Goal: Transaction & Acquisition: Subscribe to service/newsletter

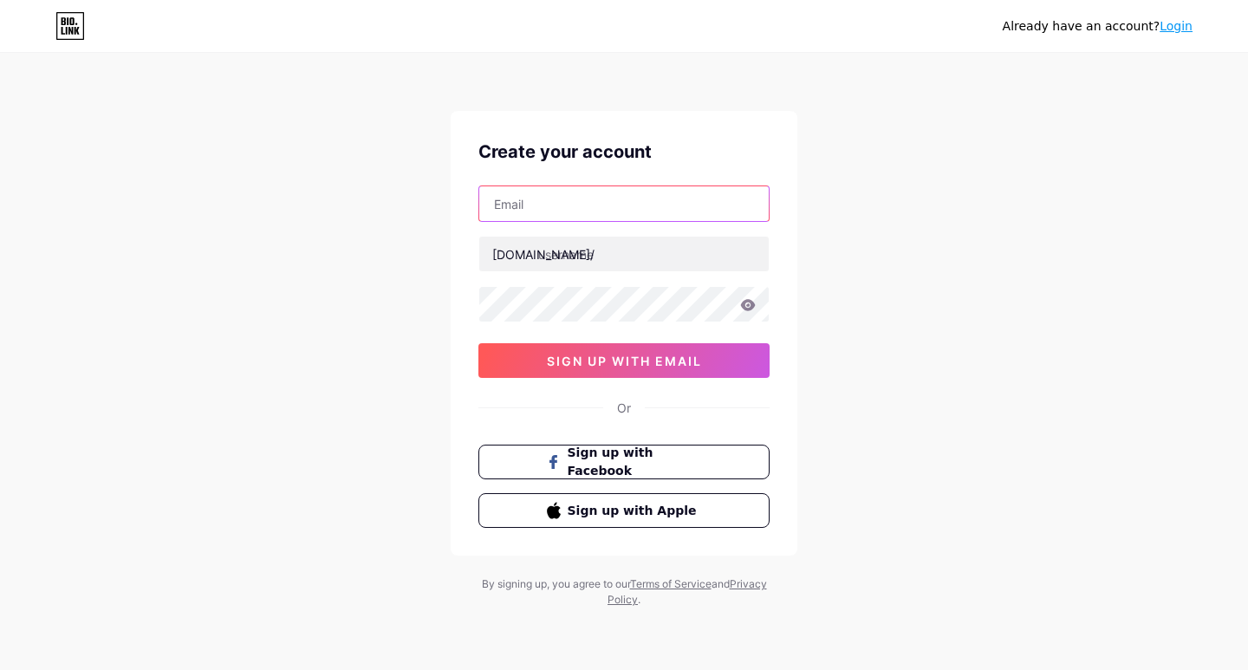
click at [570, 216] on input "text" at bounding box center [623, 203] width 289 height 35
type input "[EMAIL_ADDRESS][DOMAIN_NAME]"
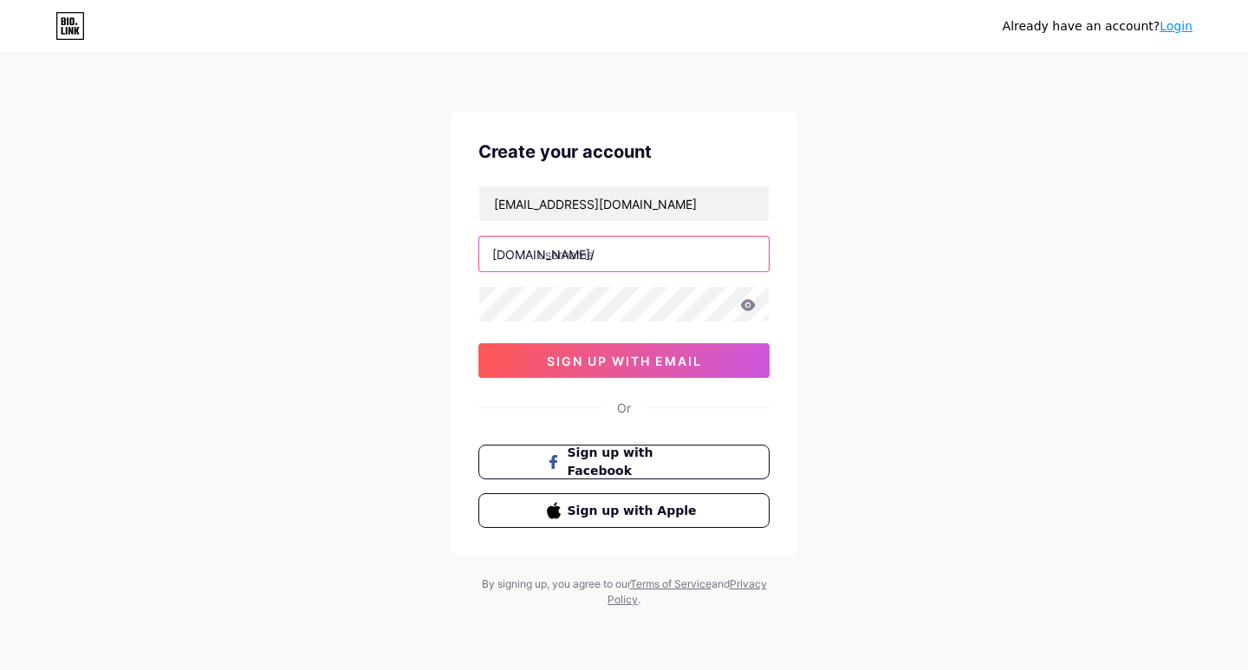
click at [559, 250] on input "text" at bounding box center [623, 254] width 289 height 35
type input "cabbazar003"
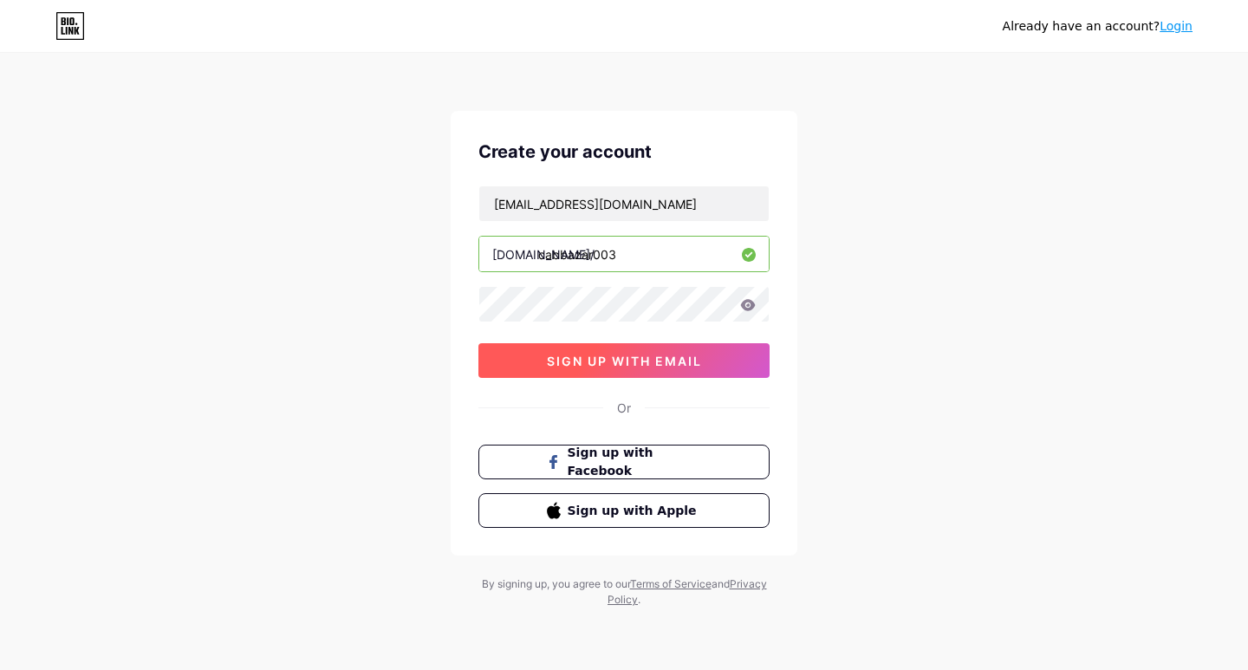
click at [700, 357] on span "sign up with email" at bounding box center [624, 361] width 155 height 15
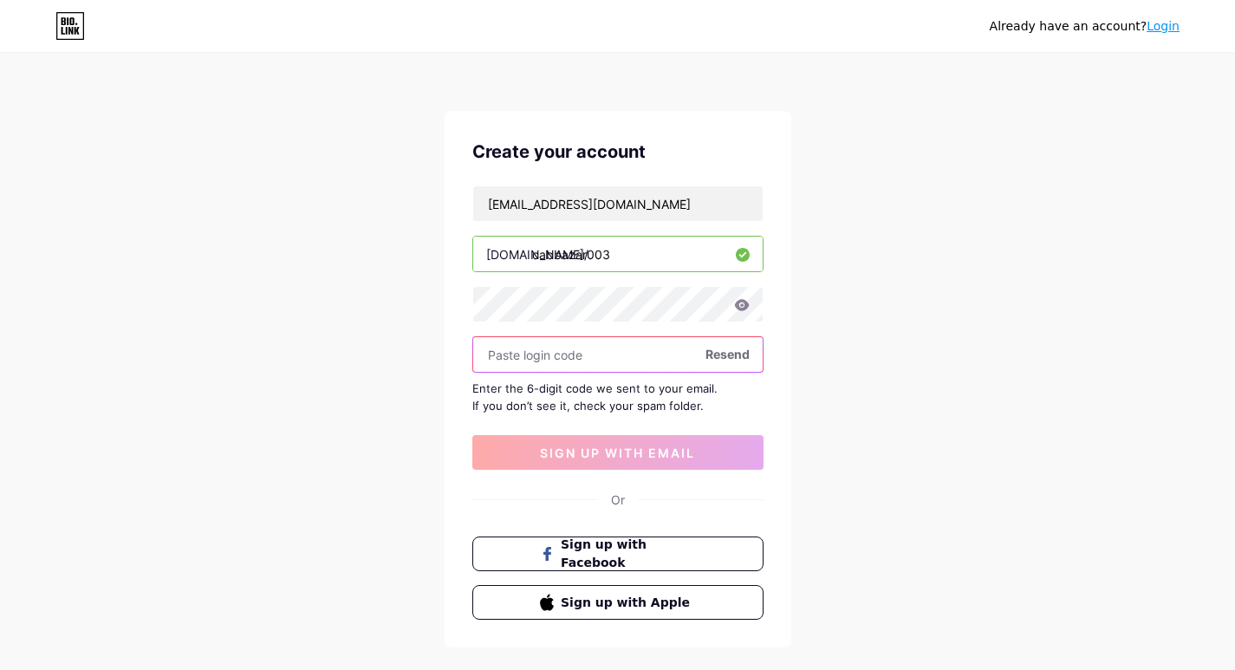
click at [589, 353] on input "text" at bounding box center [617, 354] width 289 height 35
paste input "291438"
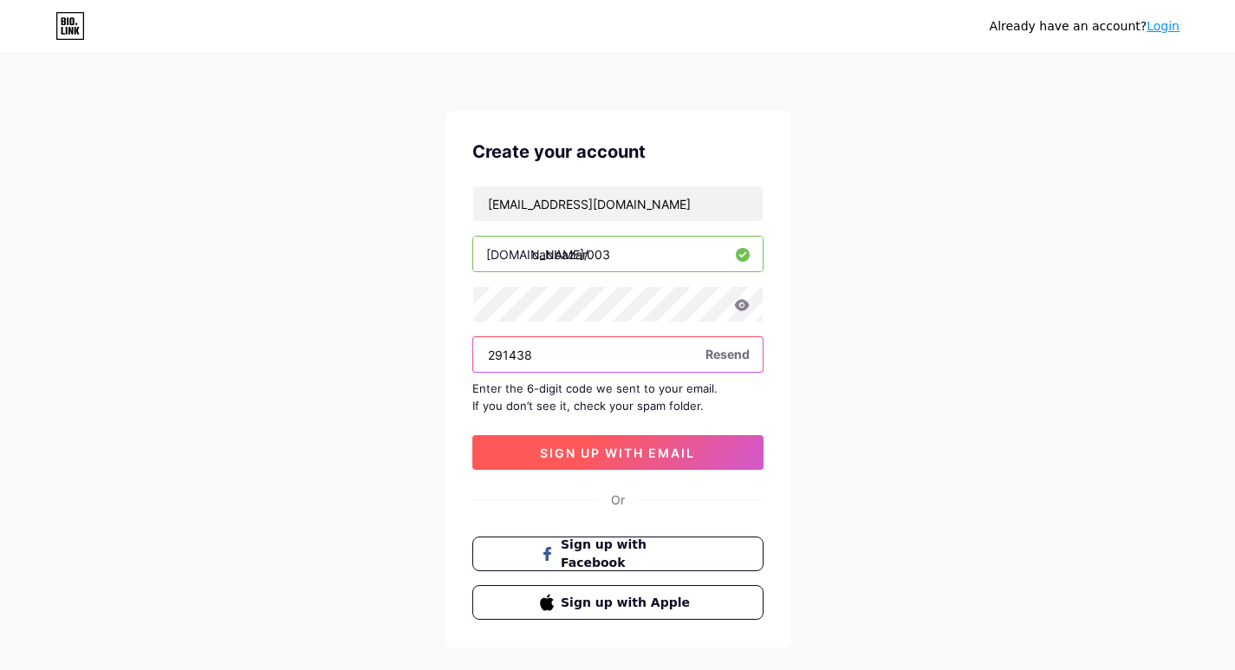
type input "291438"
click at [614, 451] on span "sign up with email" at bounding box center [617, 452] width 155 height 15
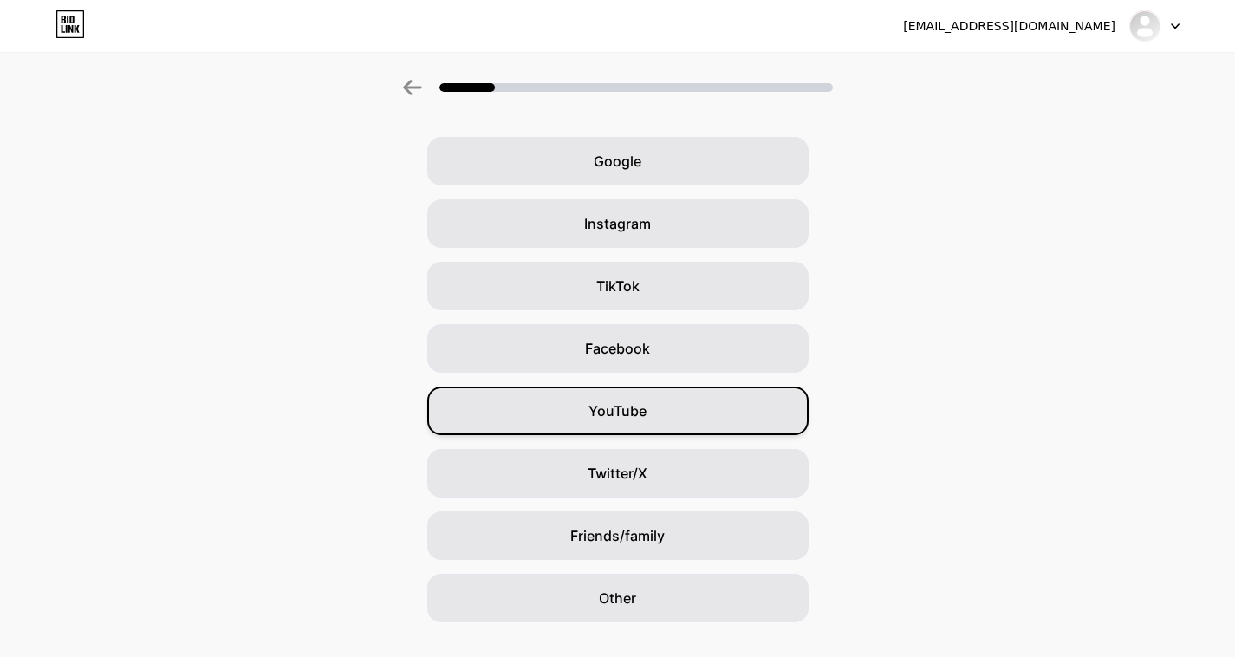
scroll to position [90, 0]
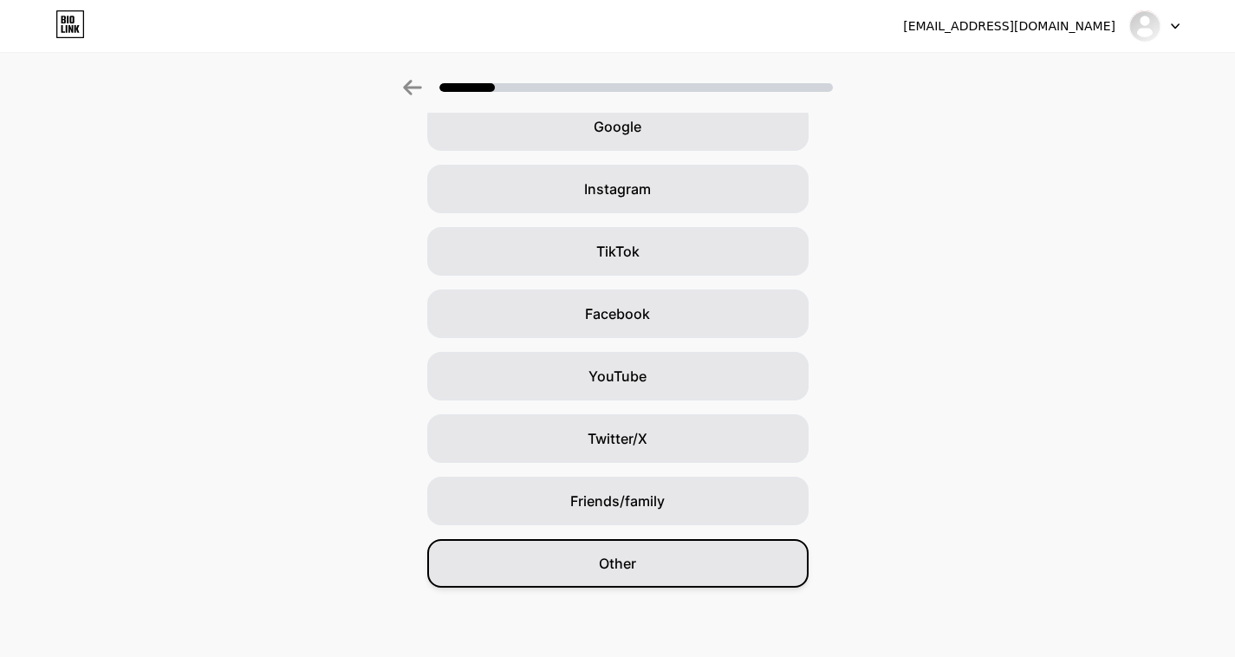
click at [665, 553] on div "Other" at bounding box center [617, 563] width 381 height 49
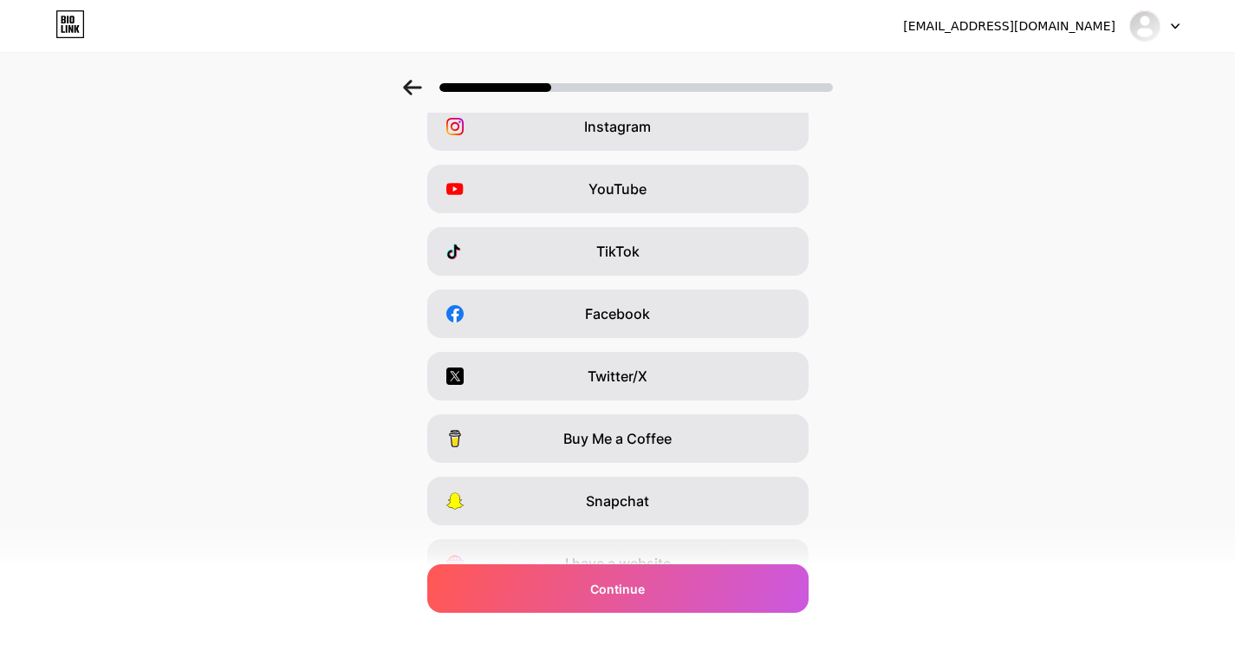
scroll to position [0, 0]
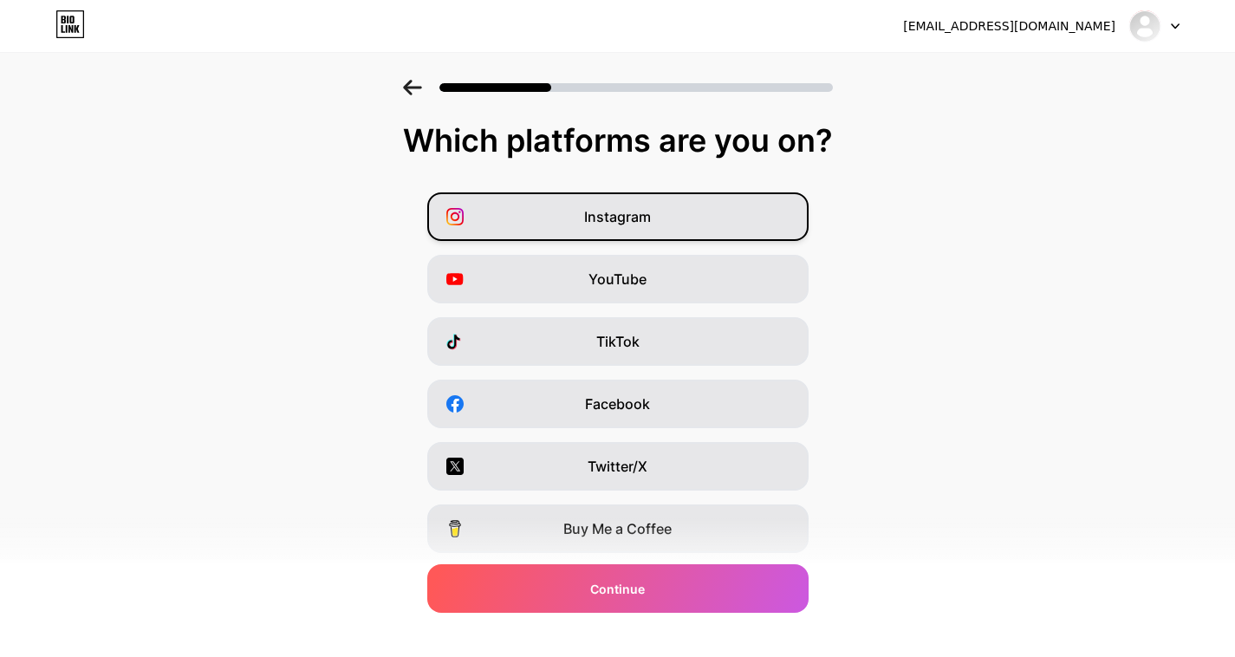
click at [670, 211] on div "Instagram" at bounding box center [617, 216] width 381 height 49
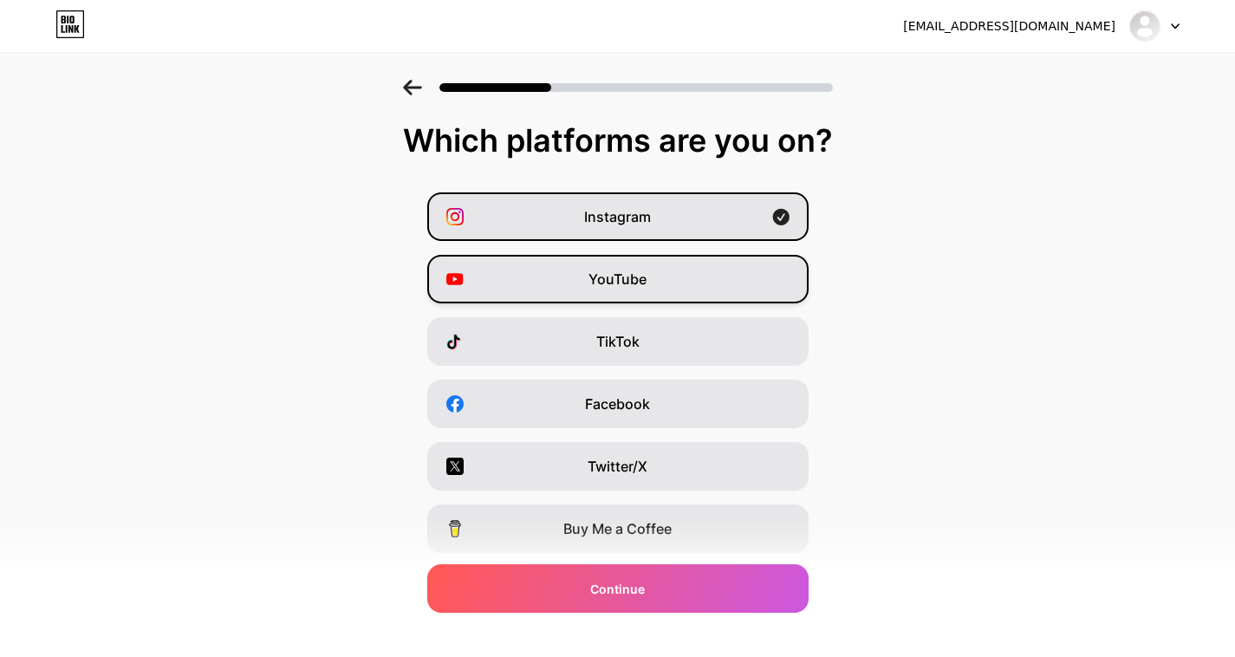
click at [678, 273] on div "YouTube" at bounding box center [617, 279] width 381 height 49
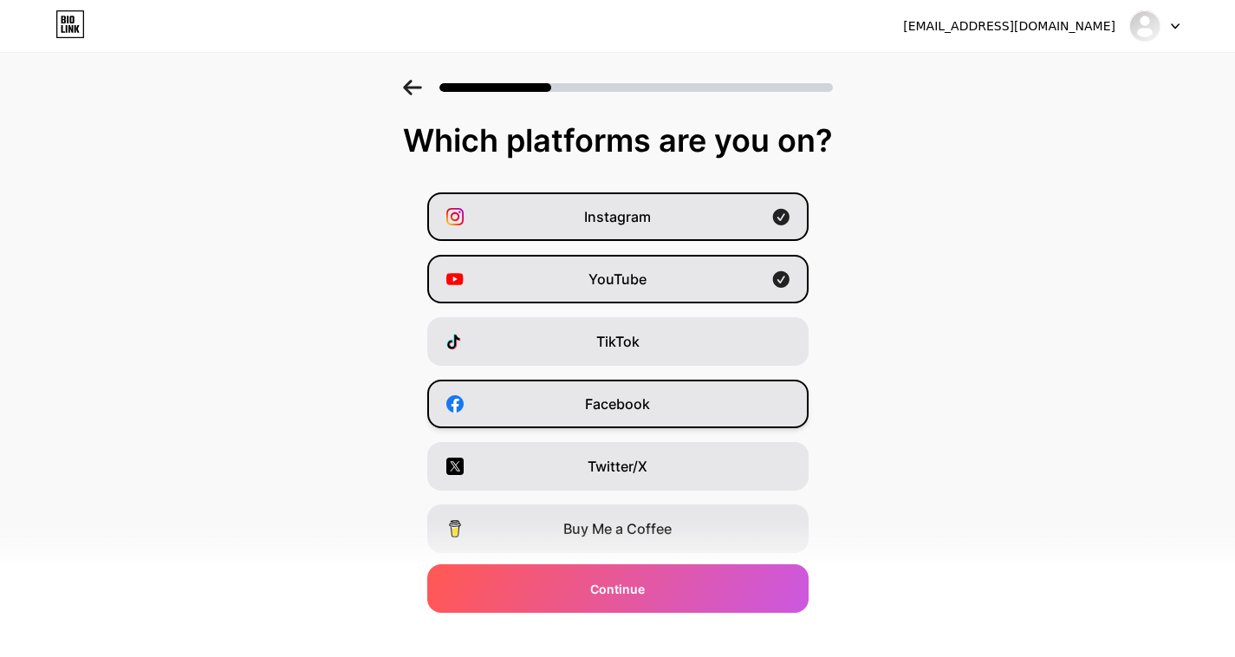
click at [642, 412] on span "Facebook" at bounding box center [617, 403] width 65 height 21
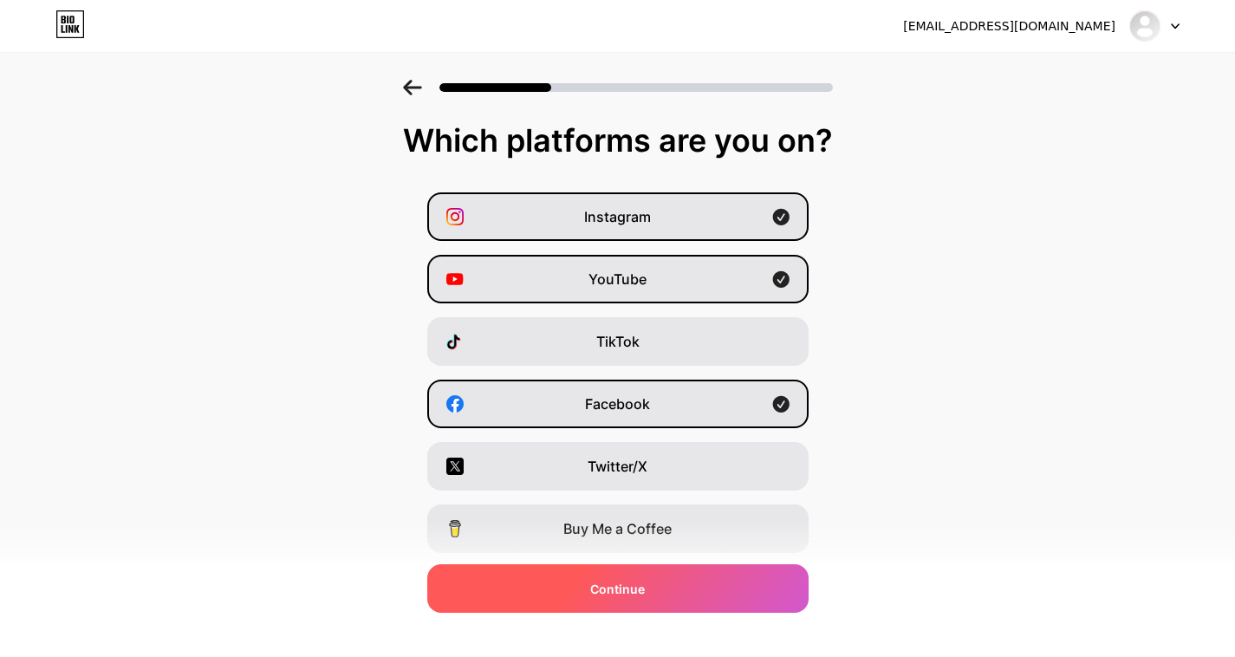
click at [630, 577] on div "Continue" at bounding box center [617, 588] width 381 height 49
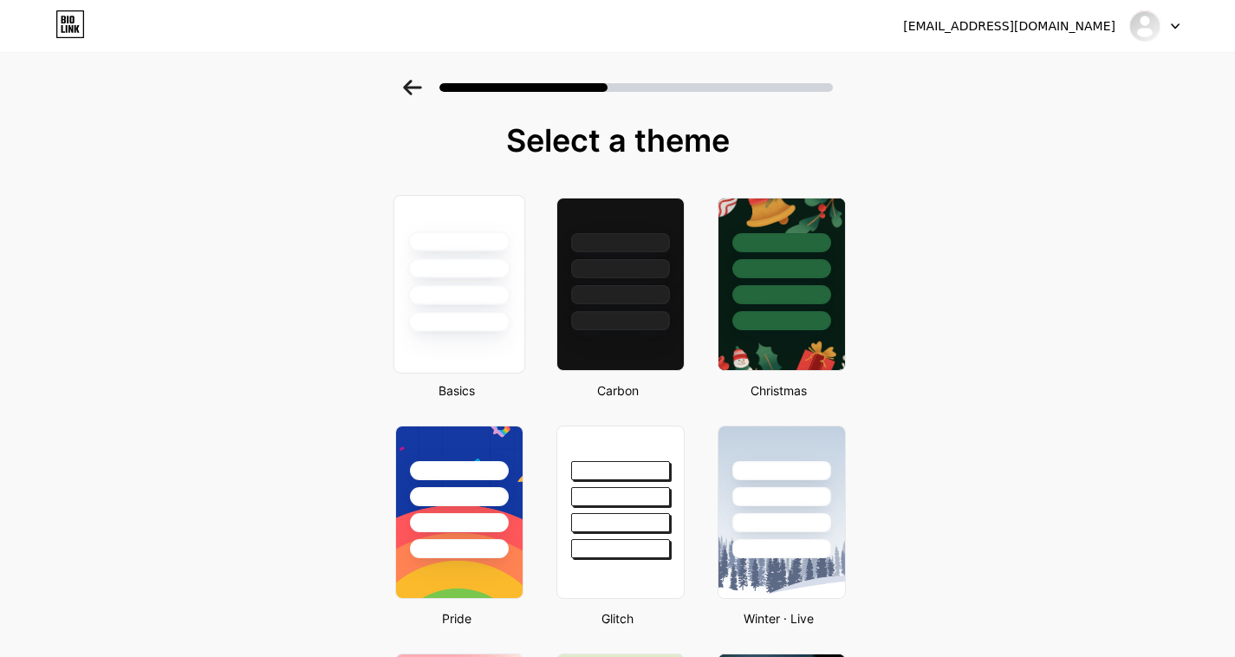
click at [487, 345] on div at bounding box center [459, 284] width 132 height 178
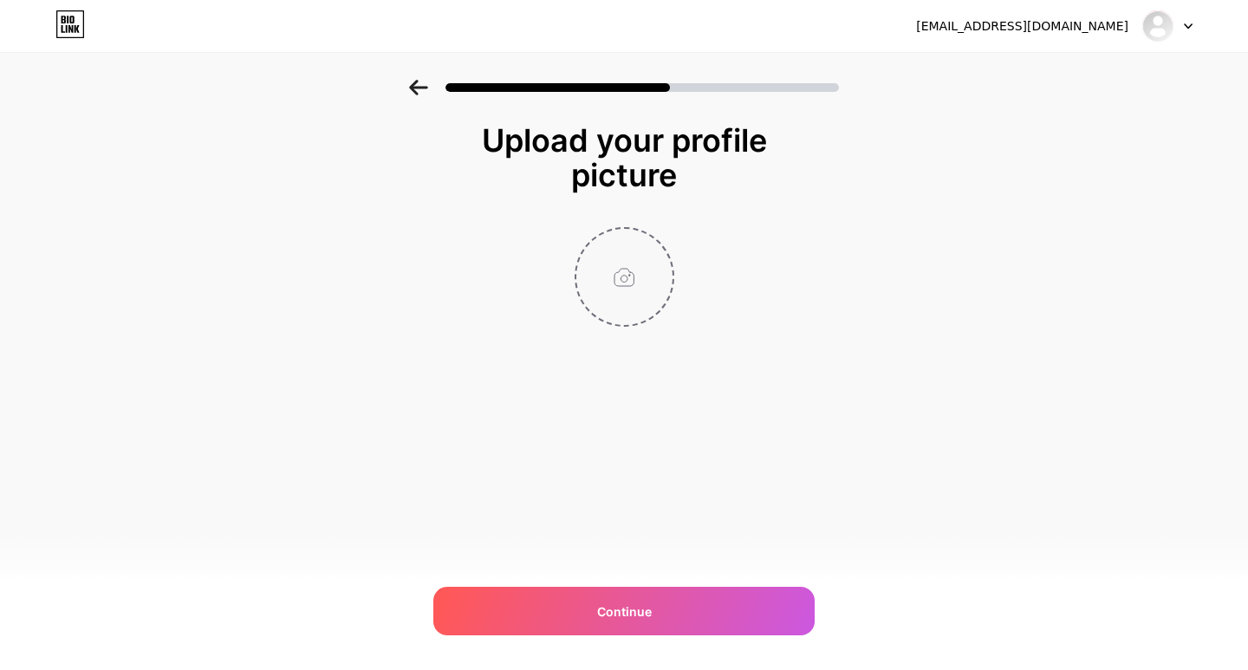
click at [609, 302] on input "file" at bounding box center [624, 277] width 96 height 96
type input "C:\fakepath\download.png"
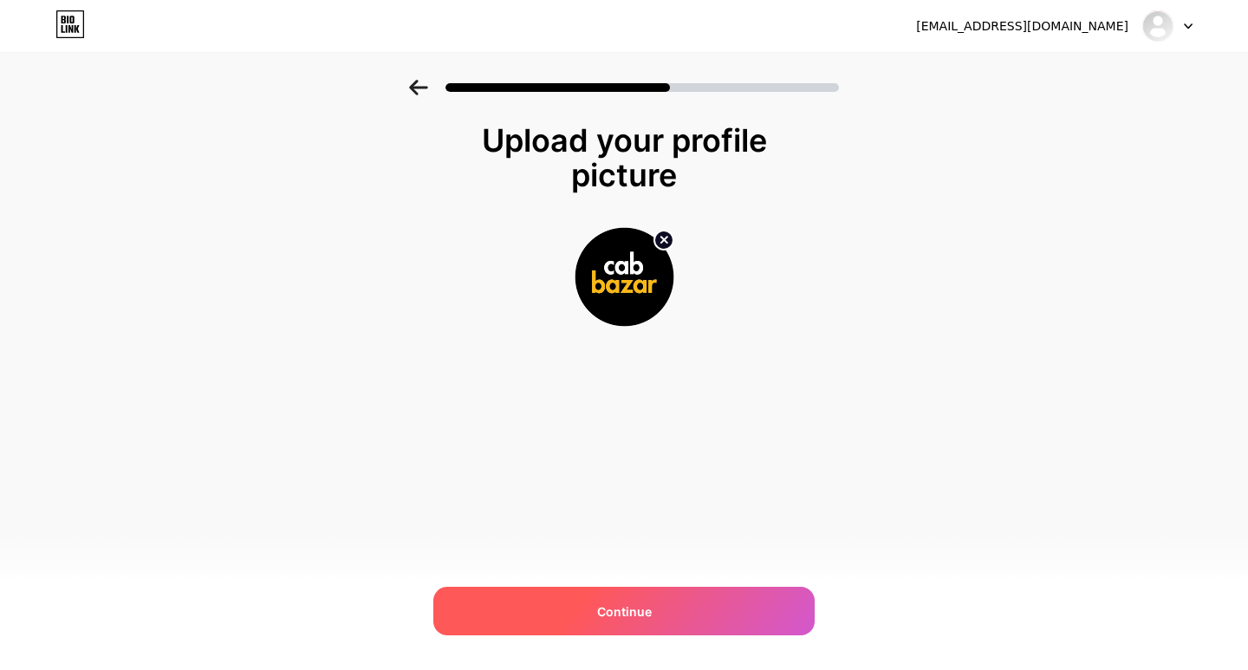
click at [715, 590] on div "Continue" at bounding box center [623, 611] width 381 height 49
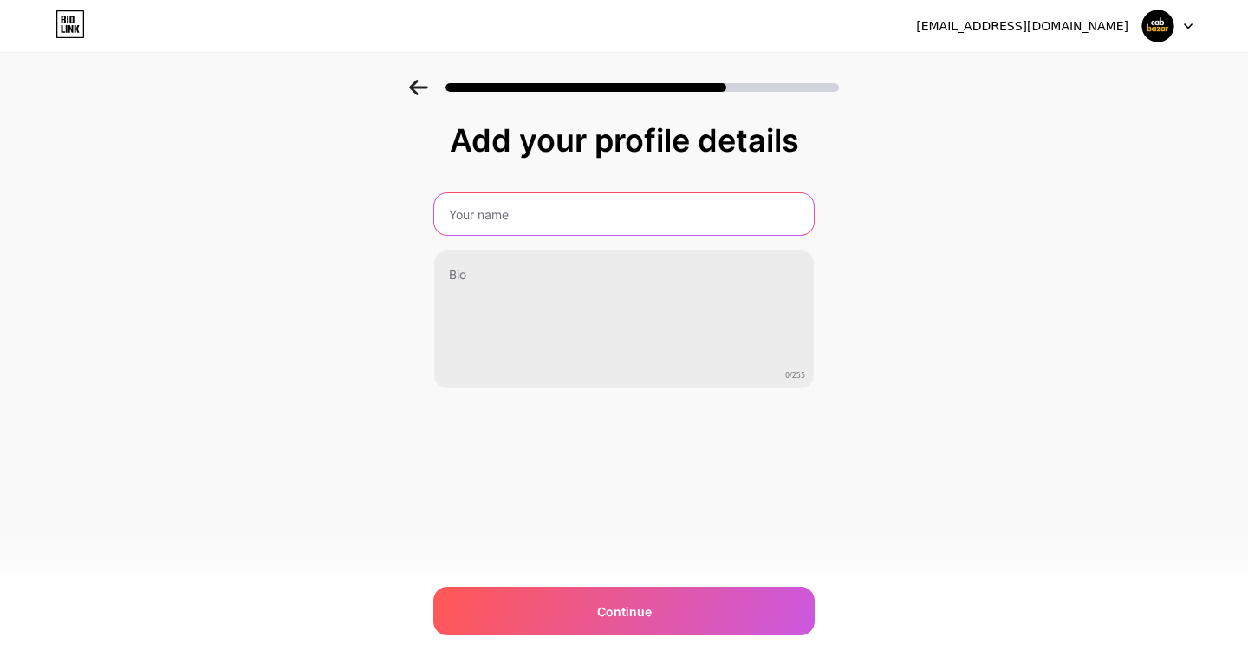
click at [526, 225] on input "text" at bounding box center [624, 214] width 380 height 42
type input "Cab Bazar"
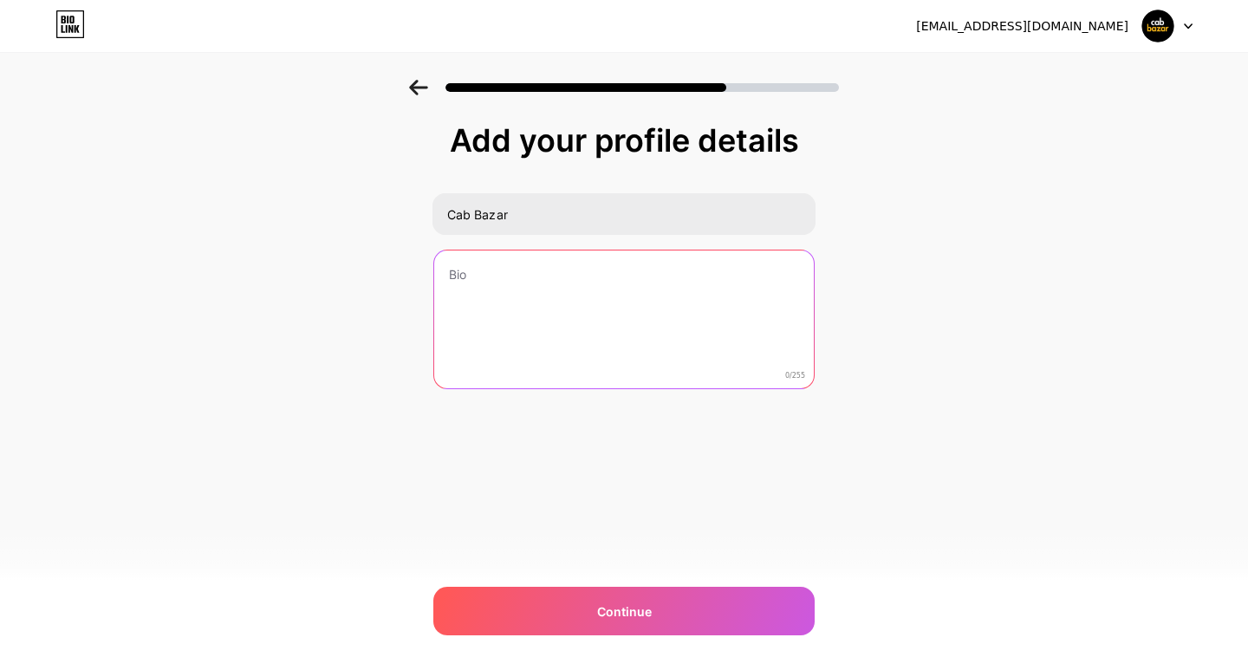
drag, startPoint x: 465, startPoint y: 296, endPoint x: 430, endPoint y: 273, distance: 42.5
click at [465, 296] on textarea at bounding box center [624, 320] width 380 height 140
paste textarea "Book outstation cab from all over [GEOGRAPHIC_DATA], one way drop taxi, local h…"
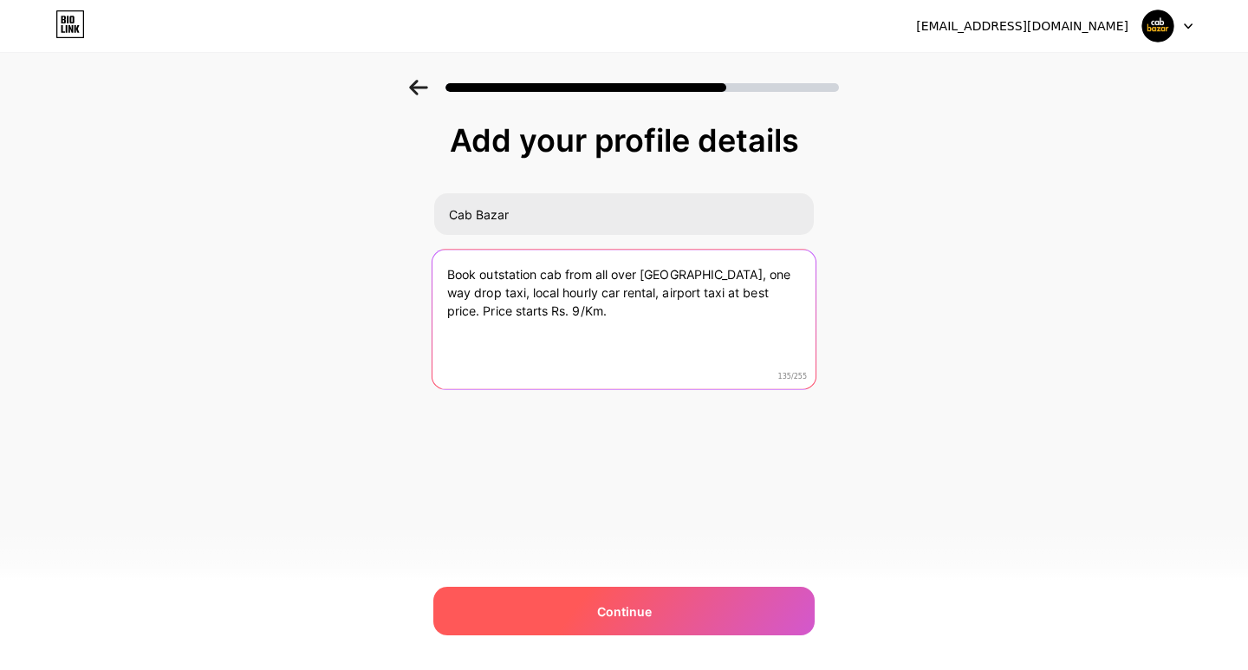
type textarea "Book outstation cab from all over [GEOGRAPHIC_DATA], one way drop taxi, local h…"
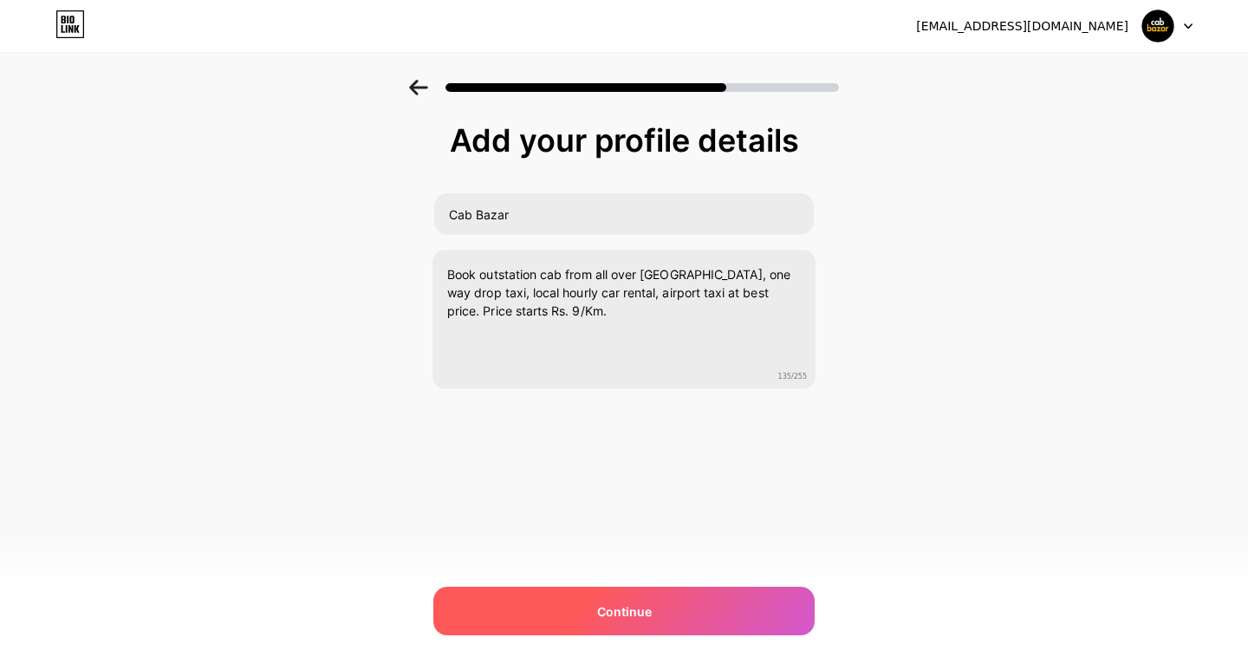
click at [620, 594] on div "Continue" at bounding box center [623, 611] width 381 height 49
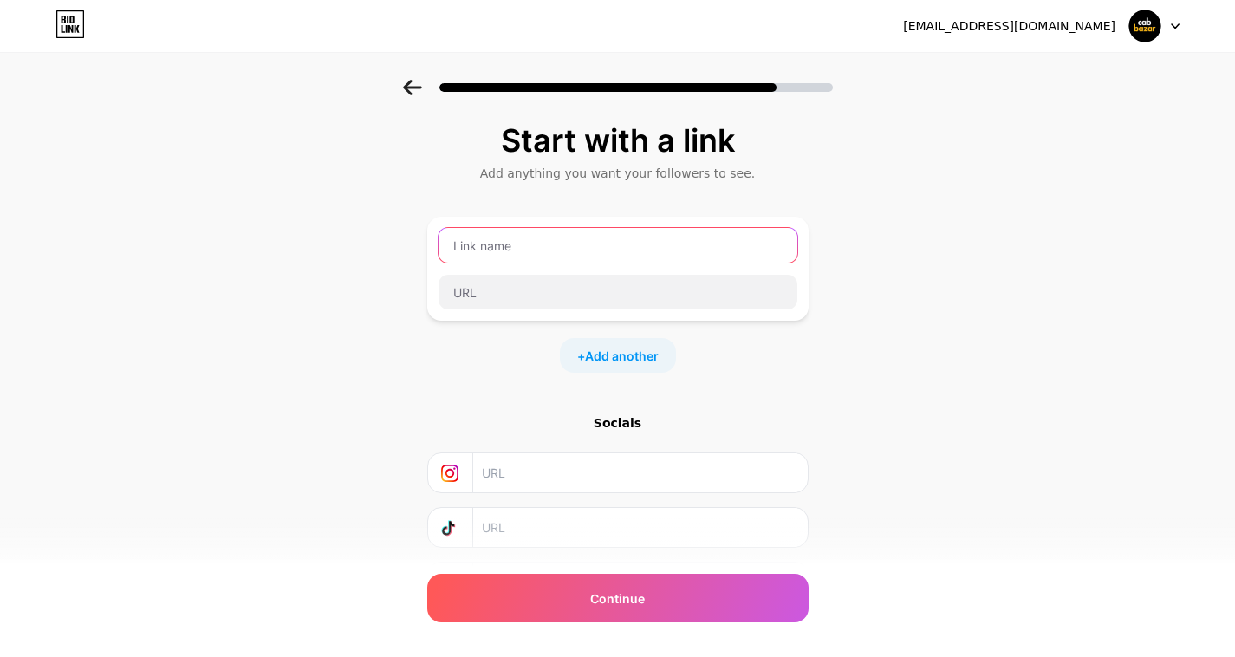
click at [571, 256] on input "text" at bounding box center [617, 245] width 359 height 35
paste input "Siliguri Taxi Service"
type input "Siliguri Taxi Service"
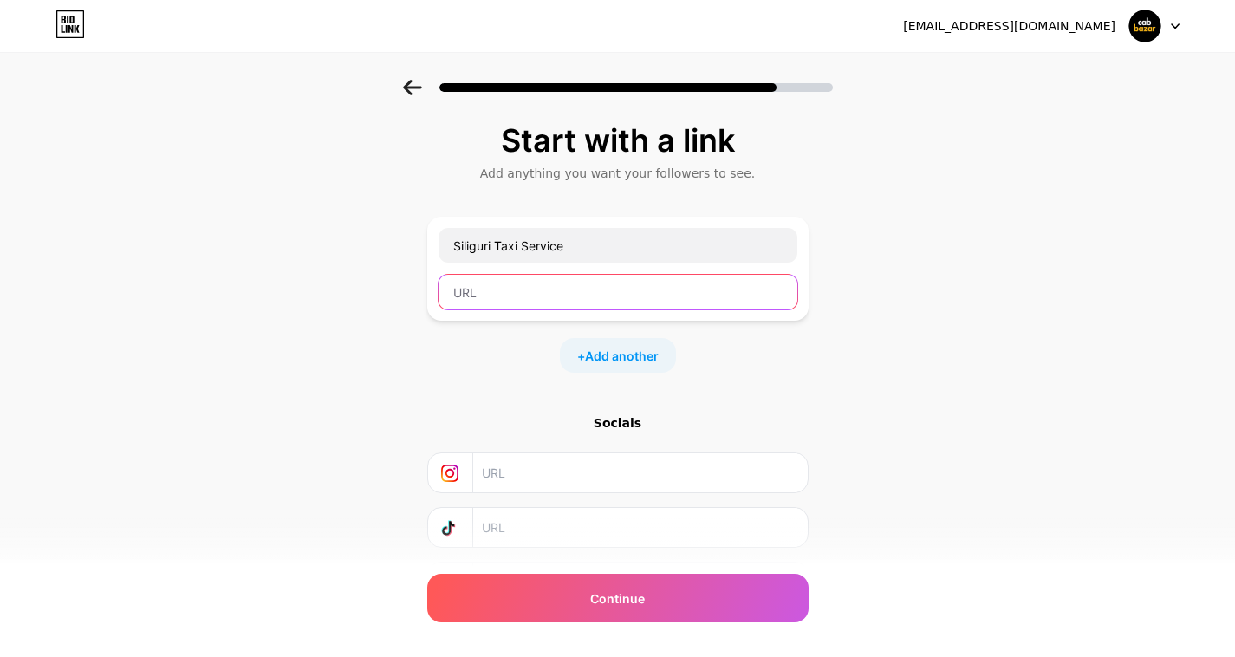
click at [465, 282] on input "text" at bounding box center [617, 292] width 359 height 35
paste input "[URL][DOMAIN_NAME]"
type input "[URL][DOMAIN_NAME]"
click at [584, 476] on input "text" at bounding box center [639, 472] width 315 height 39
click at [619, 364] on span "Add another" at bounding box center [622, 356] width 74 height 18
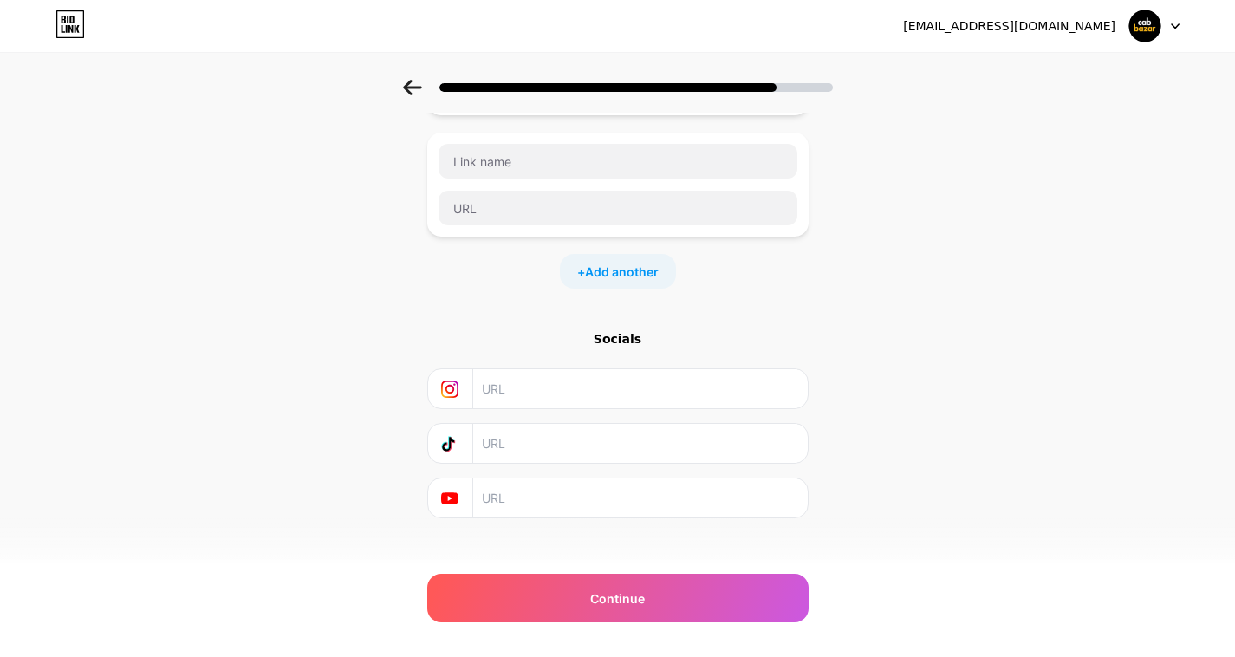
scroll to position [223, 0]
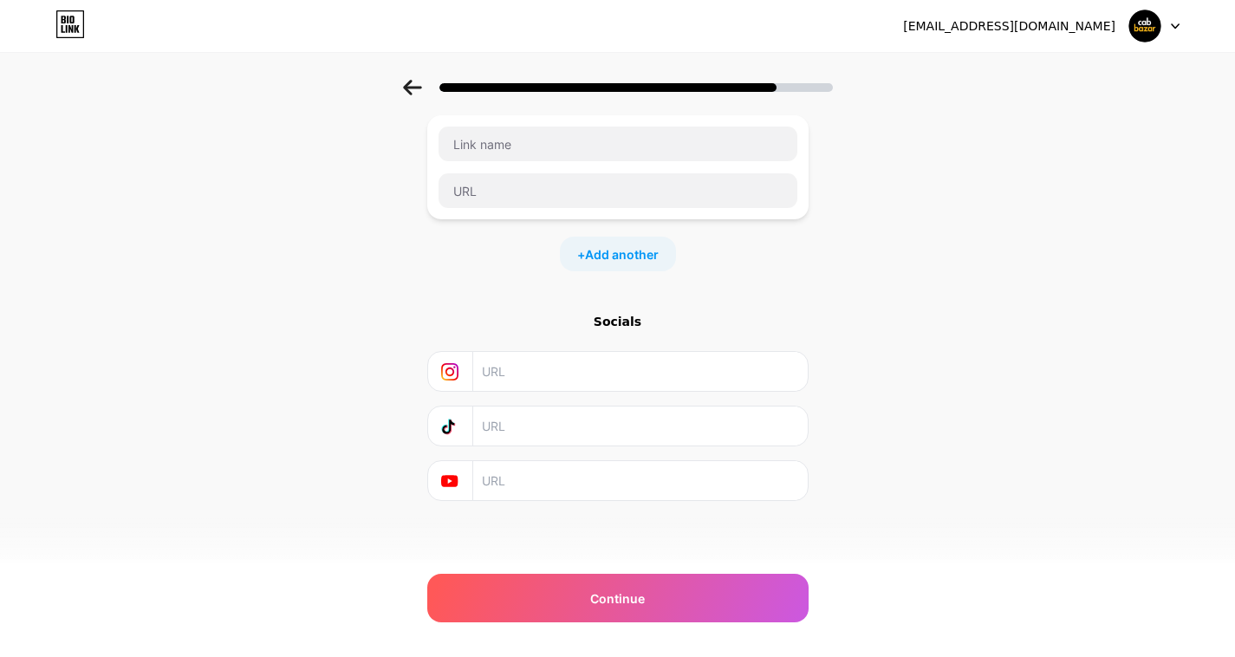
click at [570, 347] on div "Socials" at bounding box center [617, 407] width 381 height 188
click at [524, 377] on input "text" at bounding box center [639, 371] width 315 height 39
paste input "[URL][DOMAIN_NAME]"
type input "[URL][DOMAIN_NAME]"
click at [567, 423] on input "text" at bounding box center [639, 425] width 315 height 39
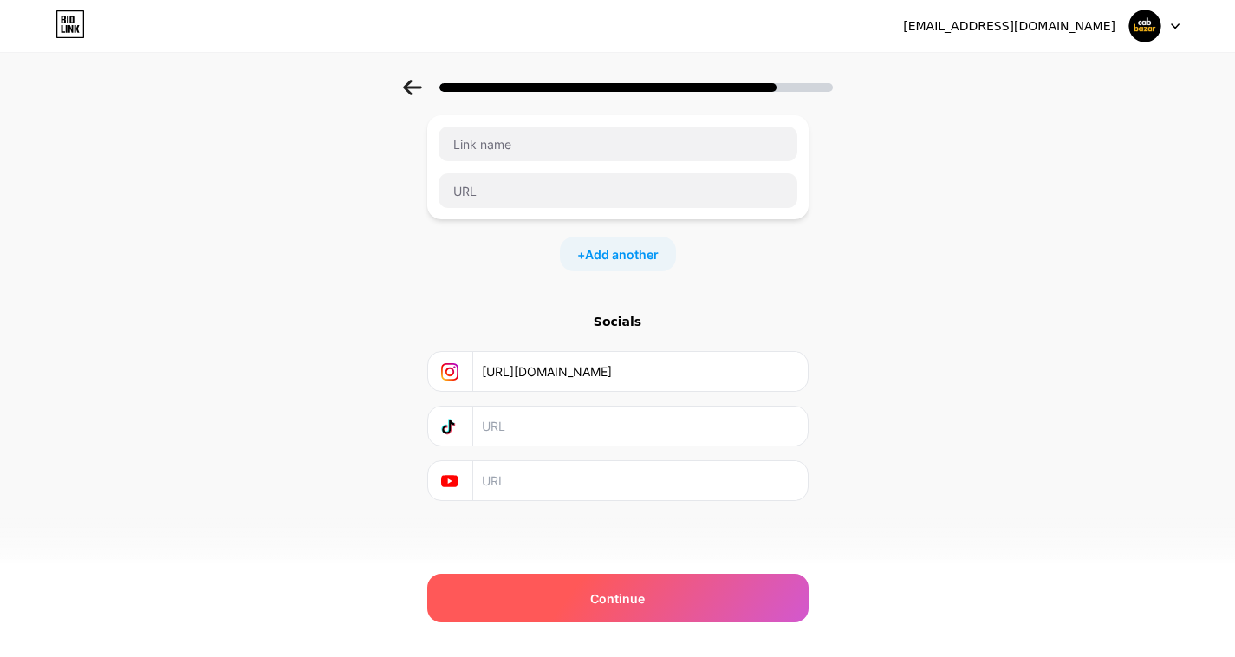
paste input "[URL][DOMAIN_NAME]"
type input "[URL][DOMAIN_NAME]"
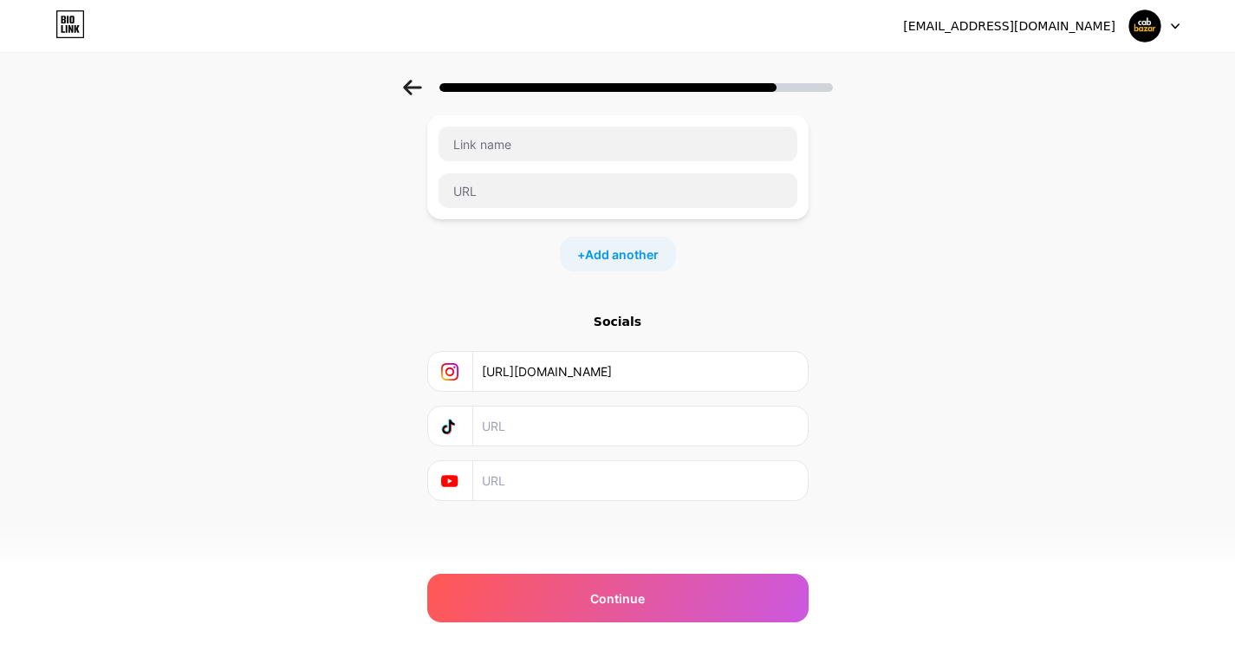
scroll to position [0, 0]
click at [530, 465] on input "text" at bounding box center [639, 480] width 315 height 39
paste input "[URL][DOMAIN_NAME]"
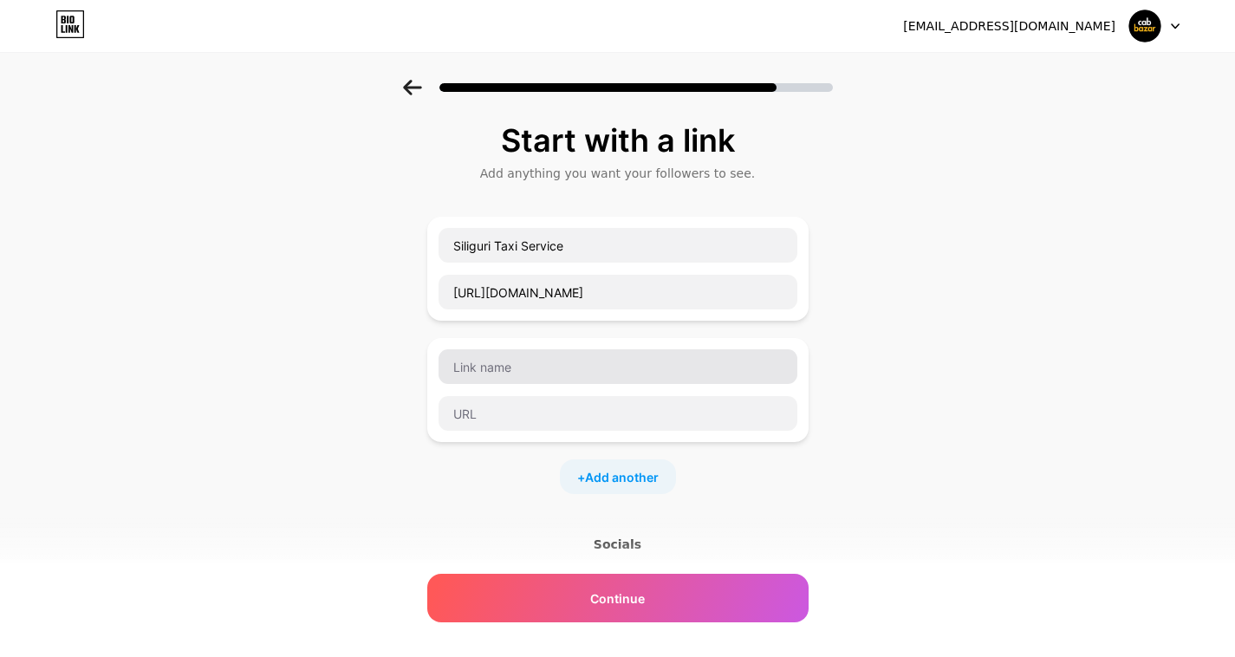
type input "[URL][DOMAIN_NAME]"
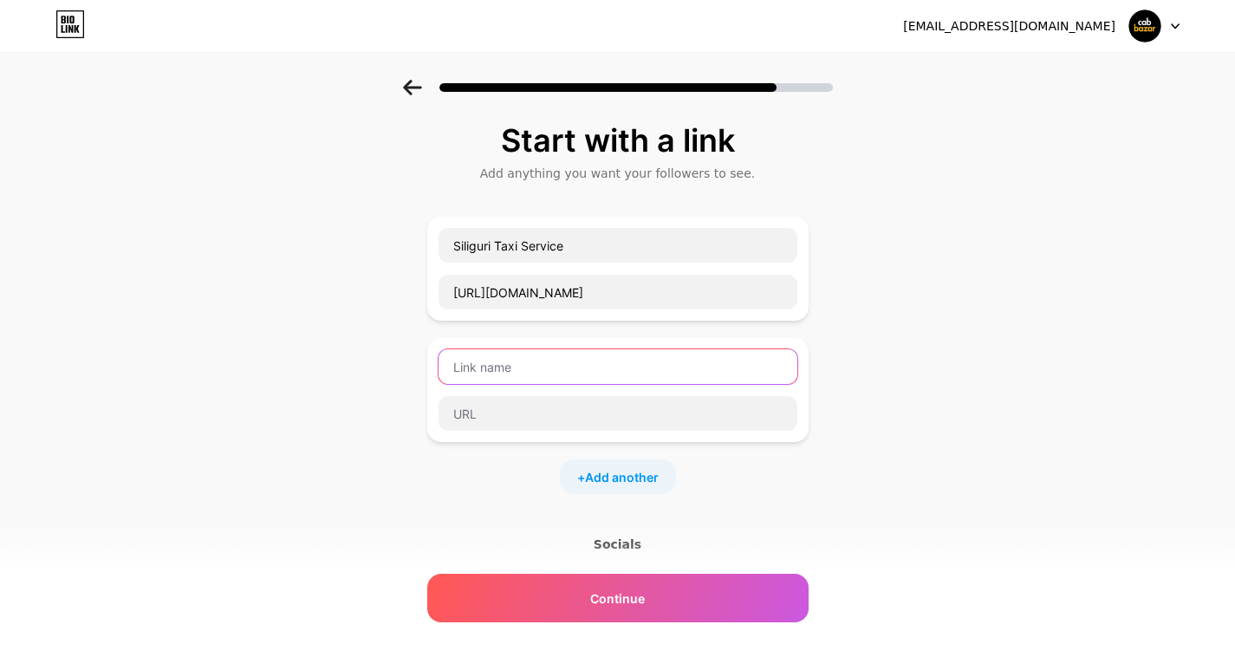
click at [565, 362] on input "text" at bounding box center [617, 366] width 359 height 35
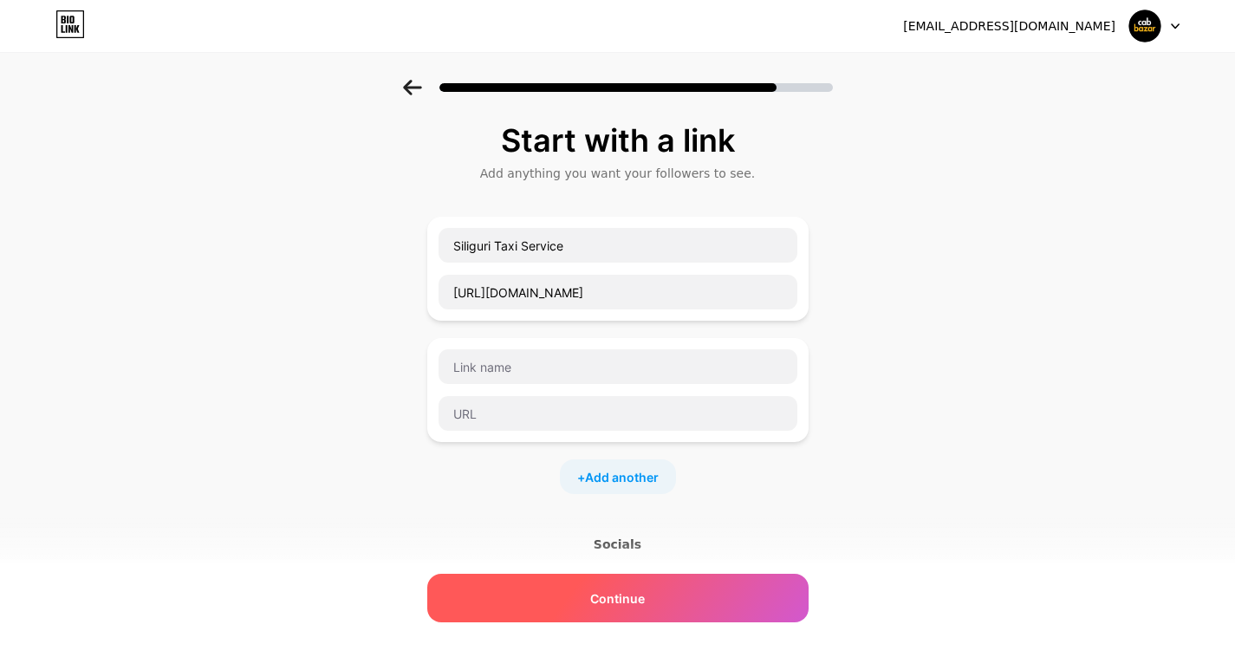
click at [644, 587] on div "Continue" at bounding box center [617, 598] width 381 height 49
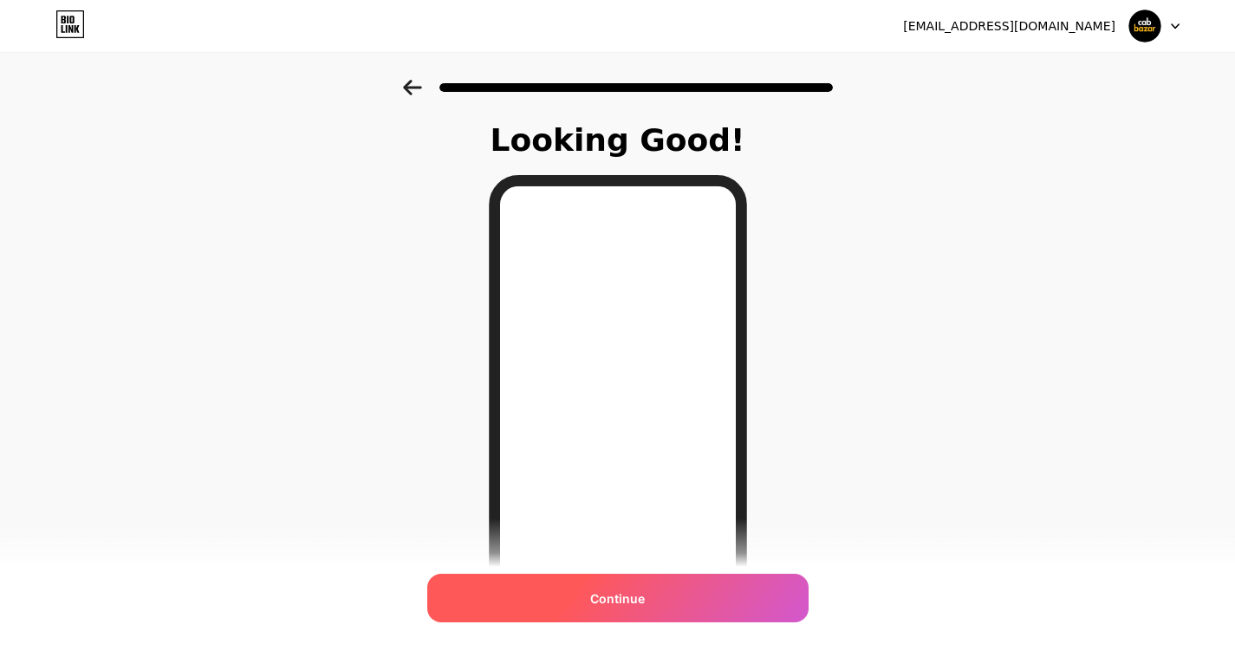
click at [626, 594] on span "Continue" at bounding box center [617, 598] width 55 height 18
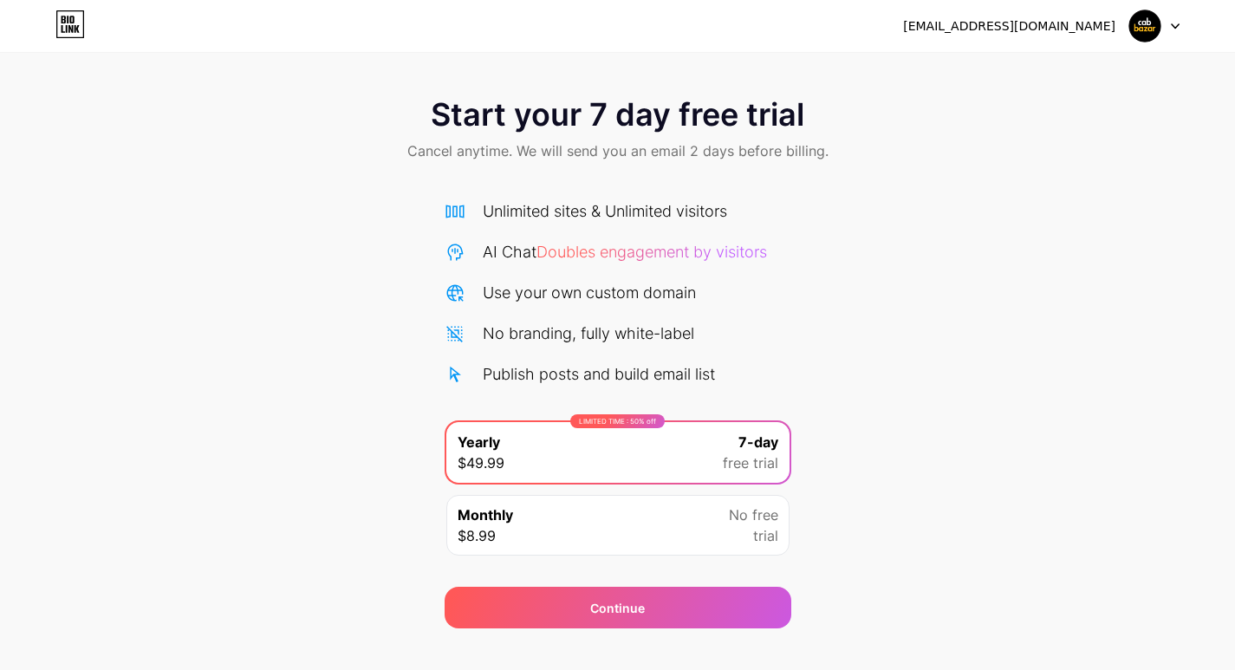
scroll to position [28, 0]
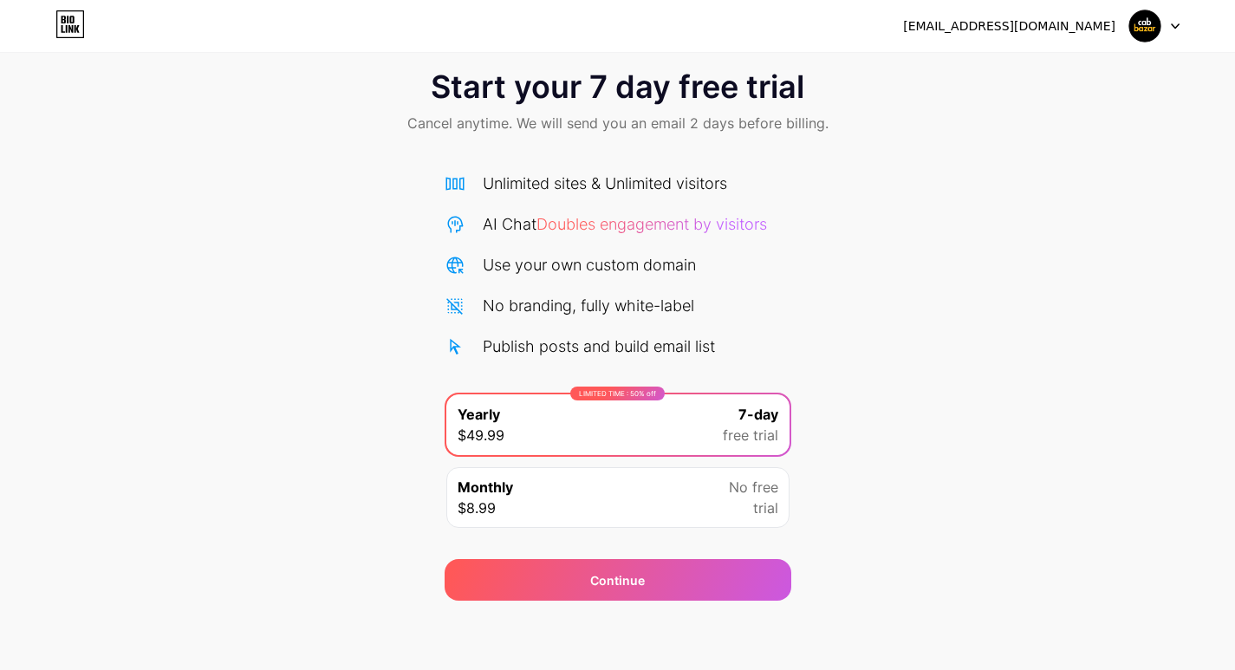
click at [624, 487] on div "Monthly $8.99 No free trial" at bounding box center [617, 497] width 343 height 61
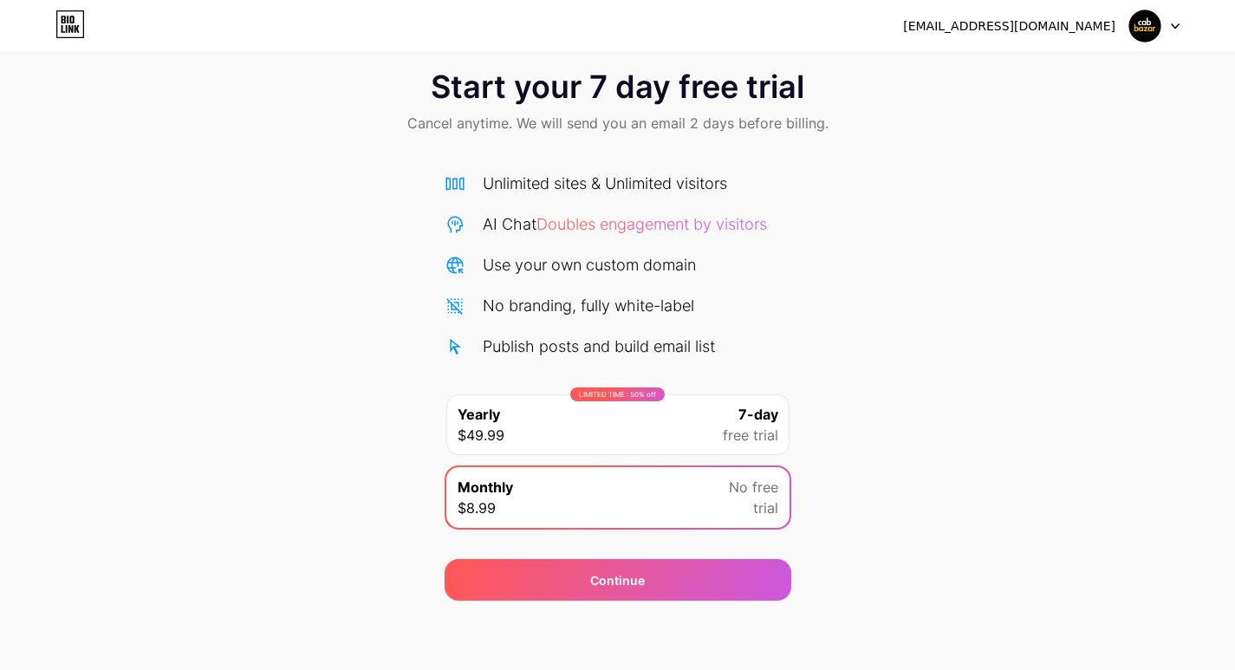
click at [639, 427] on div "LIMITED TIME : 50% off Yearly $49.99 7-day free trial" at bounding box center [617, 424] width 343 height 61
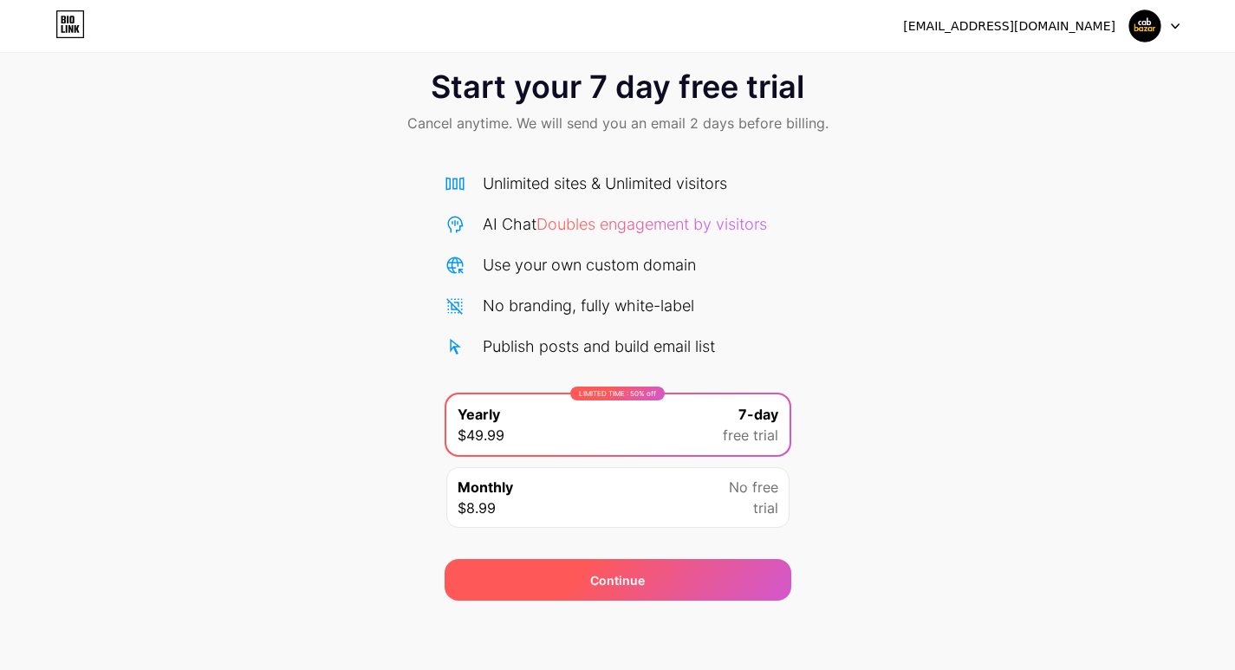
click at [638, 591] on div "Continue" at bounding box center [618, 580] width 347 height 42
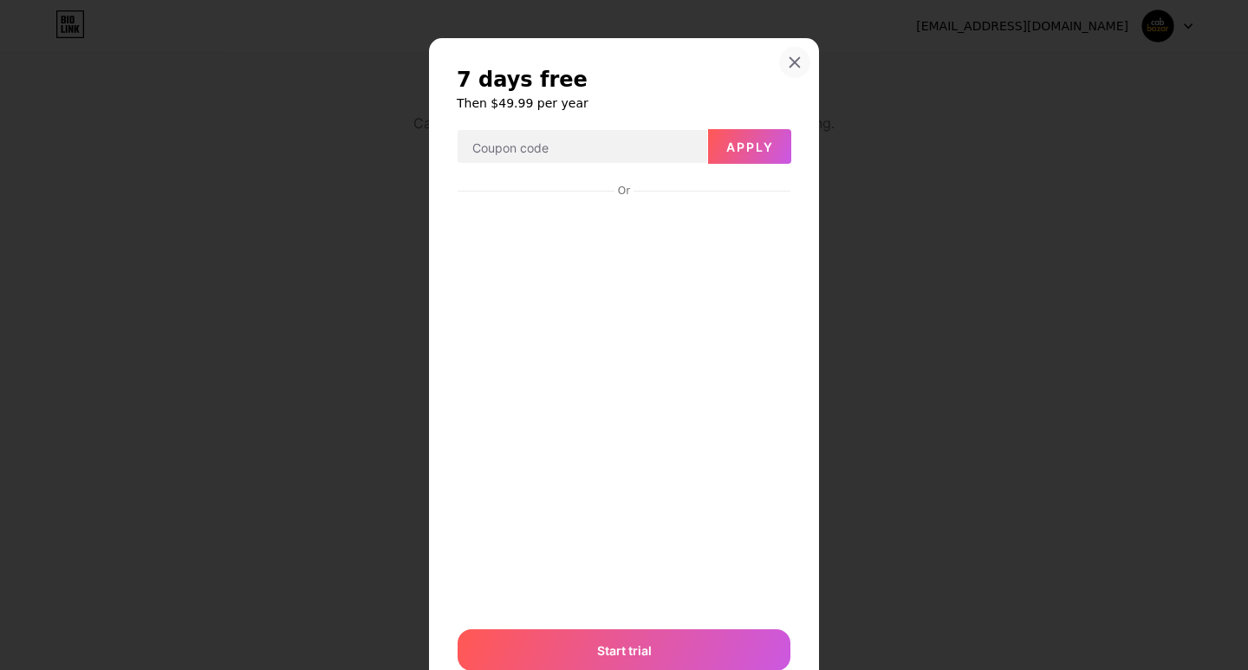
click at [788, 62] on icon at bounding box center [795, 62] width 14 height 14
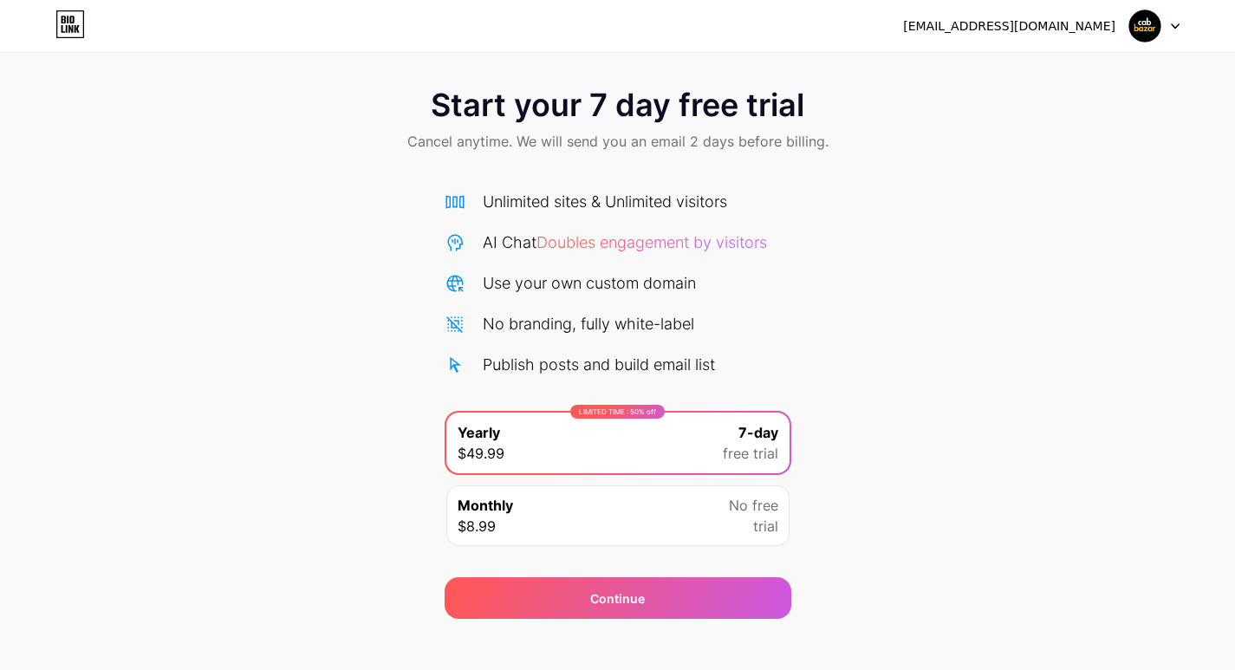
scroll to position [0, 0]
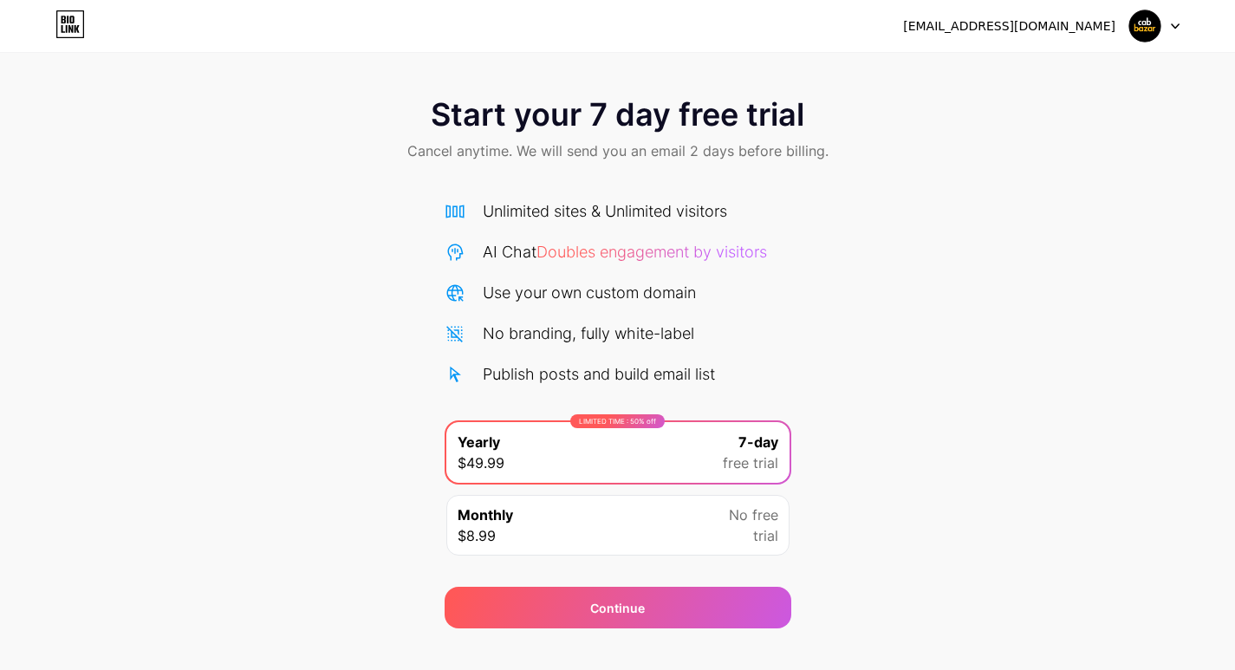
click at [66, 28] on icon at bounding box center [67, 29] width 2 height 8
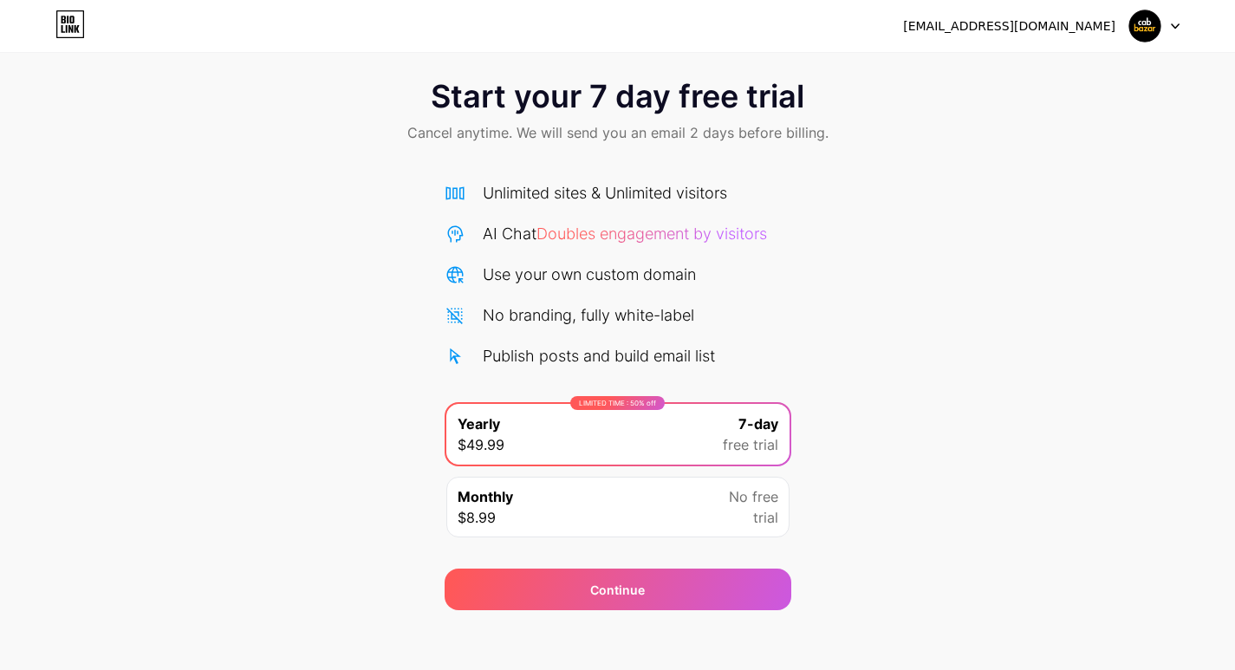
scroll to position [28, 0]
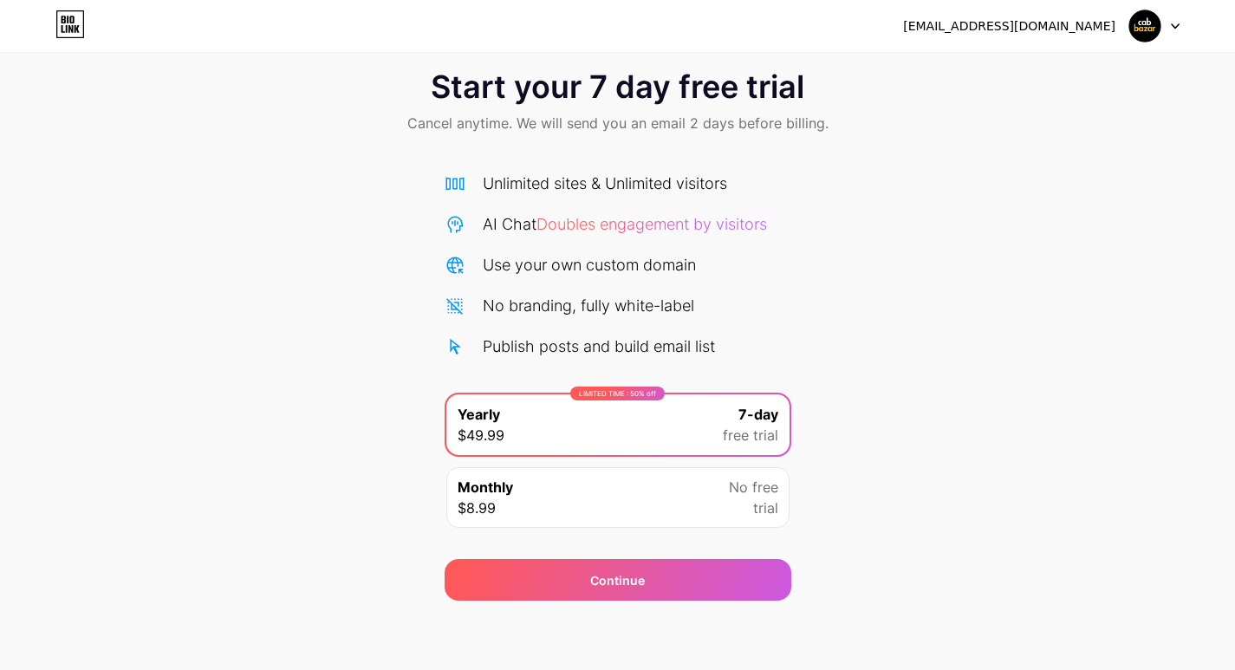
click at [1074, 34] on div "[EMAIL_ADDRESS][DOMAIN_NAME]" at bounding box center [1009, 26] width 212 height 18
click at [1165, 31] on div at bounding box center [1154, 25] width 50 height 31
click at [620, 277] on div "Unlimited sites & Unlimited visitors AI Chat Doubles engagement by visitors Use…" at bounding box center [618, 265] width 347 height 186
click at [505, 337] on div "Publish posts and build email list" at bounding box center [599, 345] width 232 height 23
click at [589, 350] on div "Publish posts and build email list" at bounding box center [599, 345] width 232 height 23
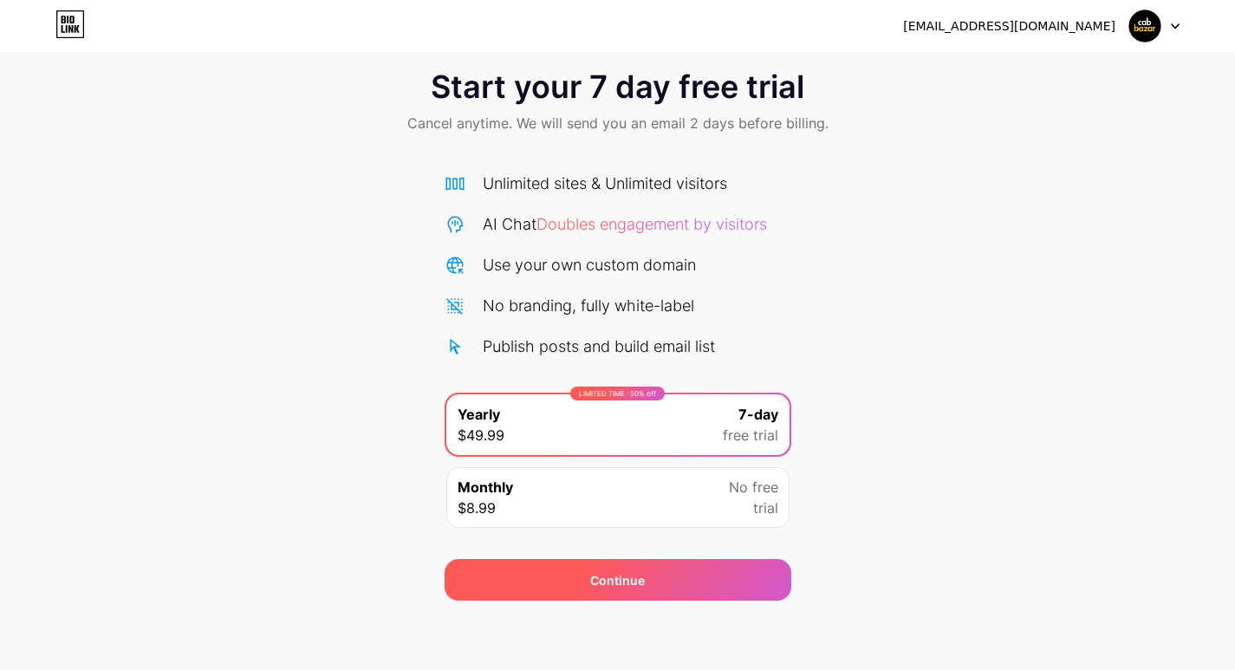
click at [639, 568] on div "Continue" at bounding box center [618, 580] width 347 height 42
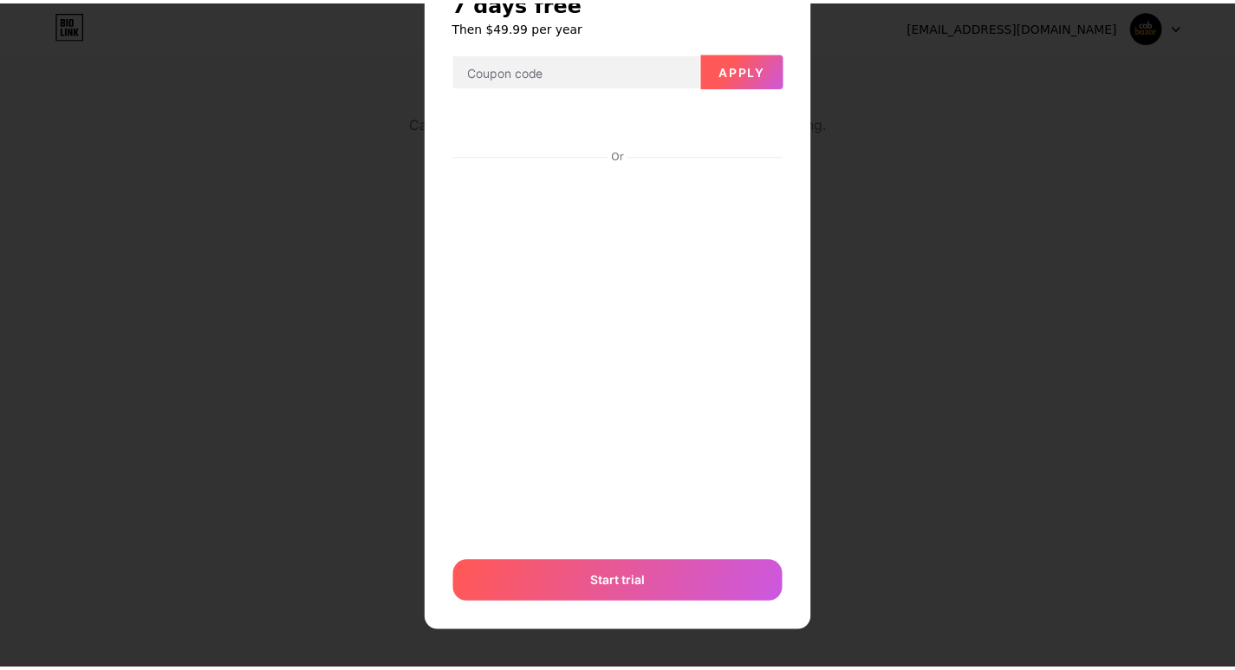
scroll to position [0, 0]
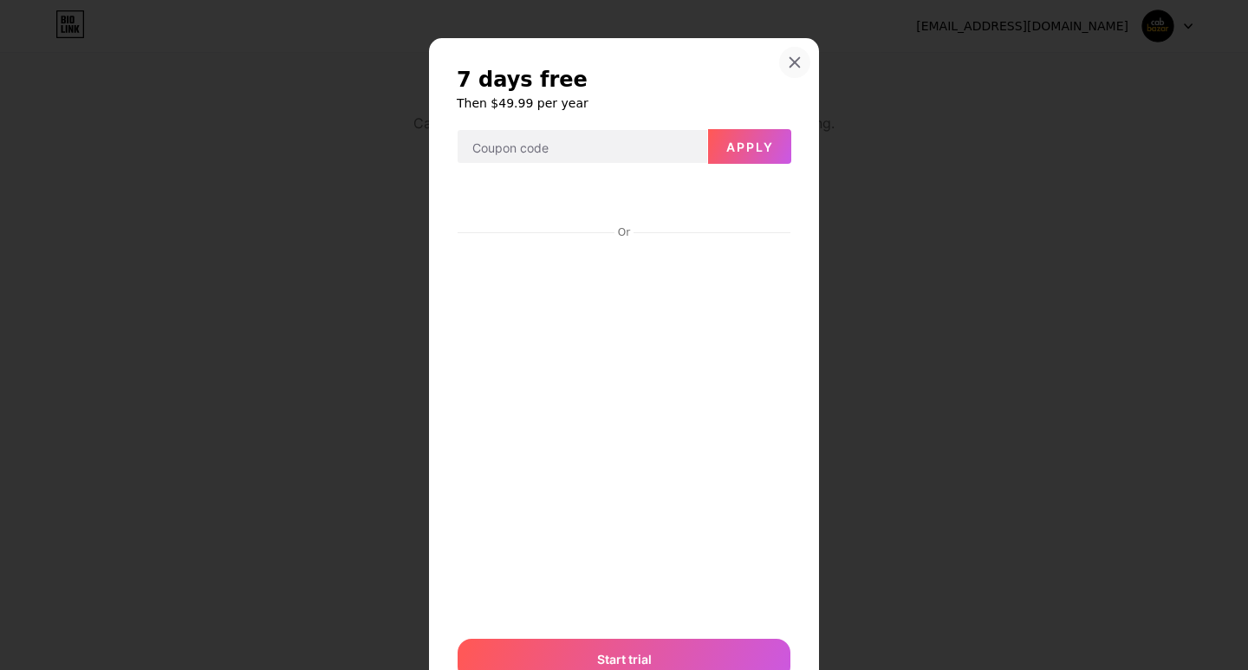
click at [785, 71] on div at bounding box center [794, 62] width 31 height 31
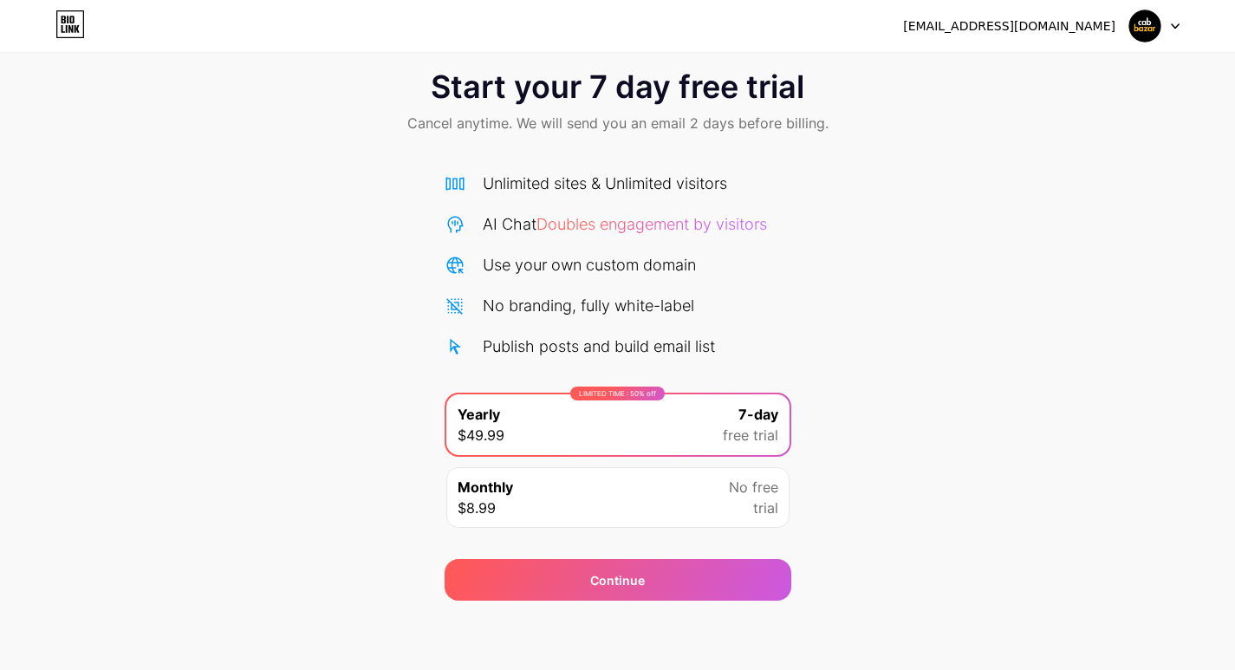
click at [1139, 18] on img at bounding box center [1144, 26] width 33 height 33
click at [71, 23] on icon at bounding box center [71, 20] width 4 height 8
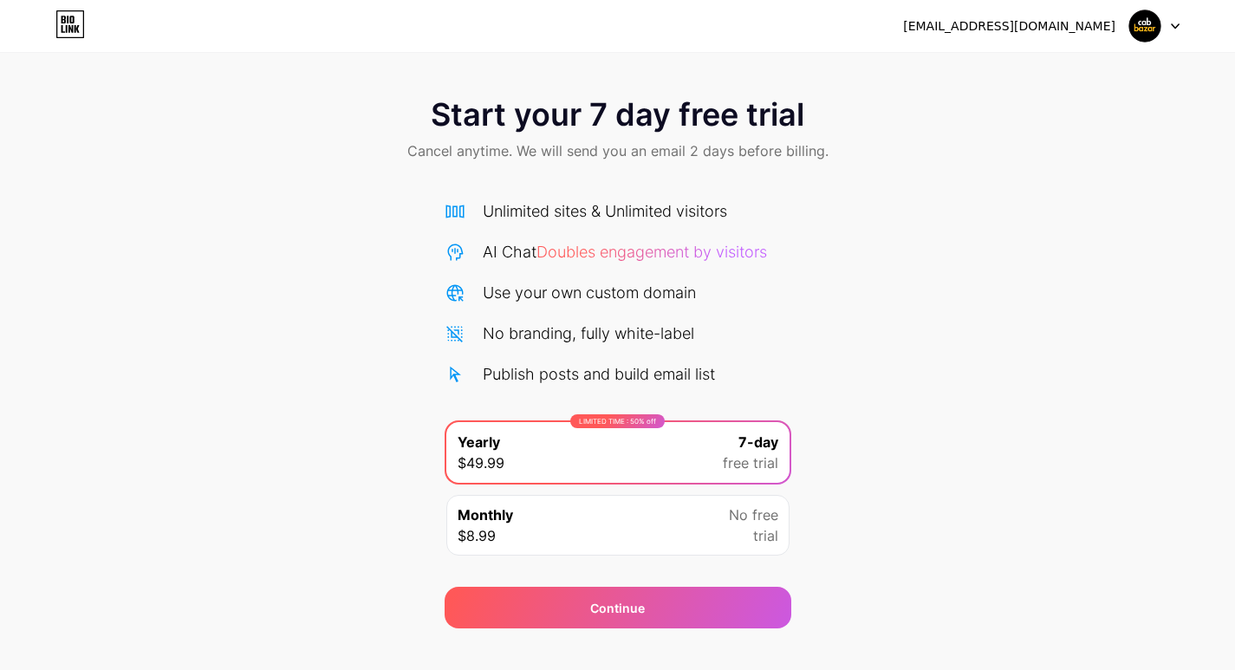
scroll to position [28, 0]
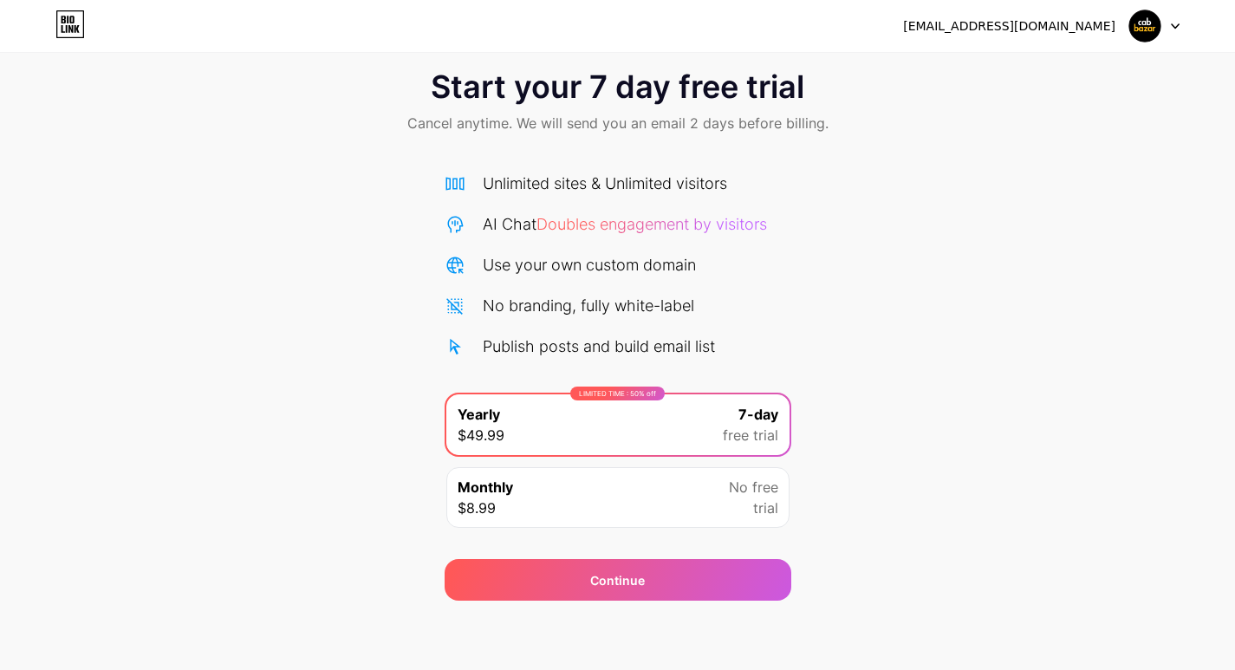
click at [498, 351] on div "Publish posts and build email list" at bounding box center [599, 345] width 232 height 23
